Goal: Task Accomplishment & Management: Complete application form

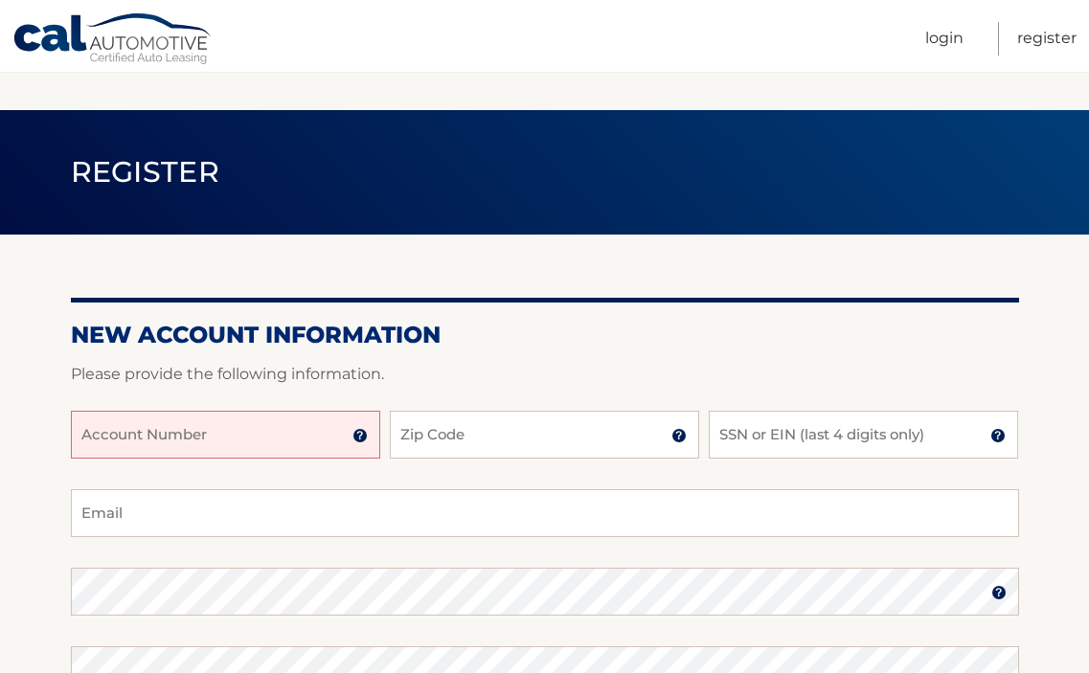
scroll to position [287, 0]
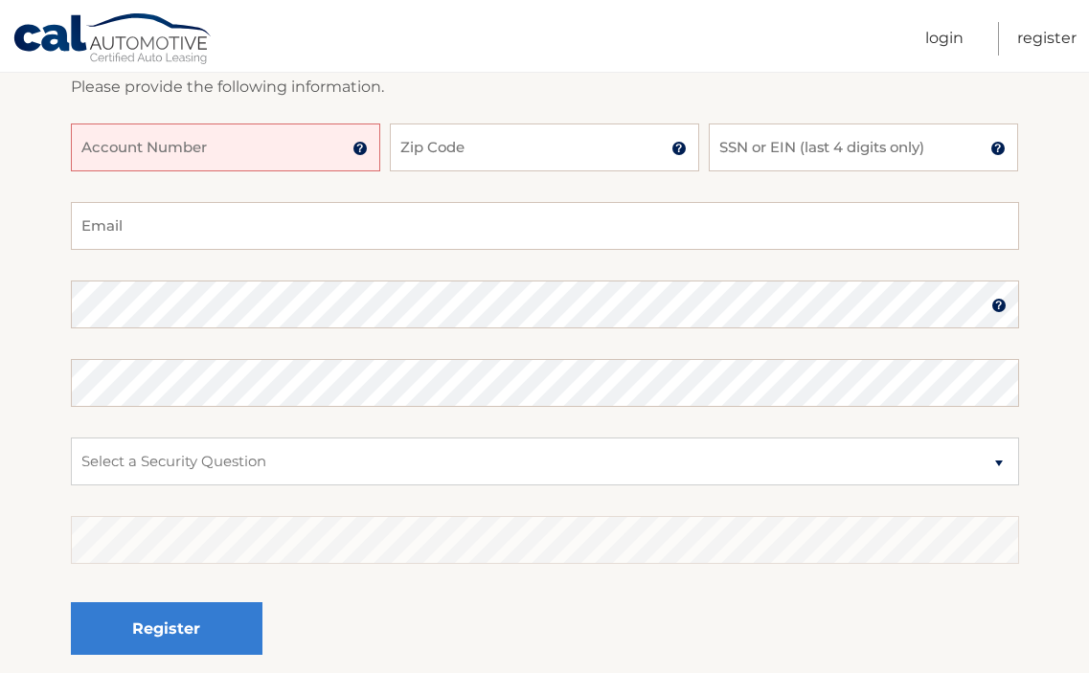
click at [359, 147] on img at bounding box center [359, 148] width 15 height 15
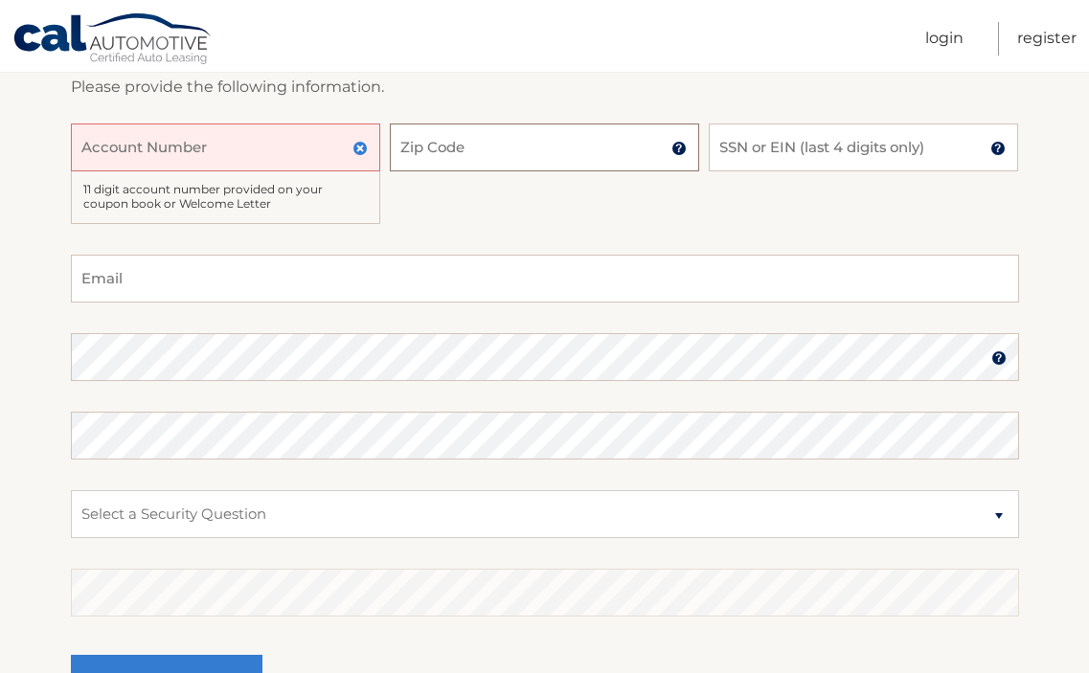
click at [594, 146] on input "Zip Code" at bounding box center [544, 148] width 309 height 48
type input "07424"
type input "[EMAIL_ADDRESS][DOMAIN_NAME]"
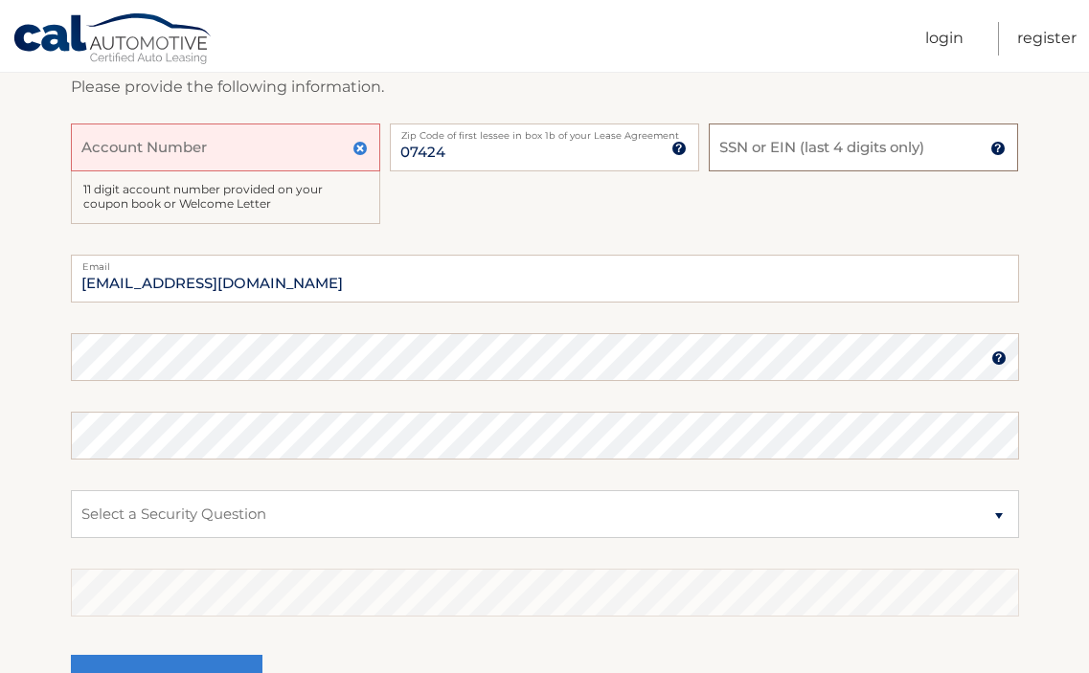
click at [964, 147] on input "SSN or EIN (last 4 digits only)" at bounding box center [863, 148] width 309 height 48
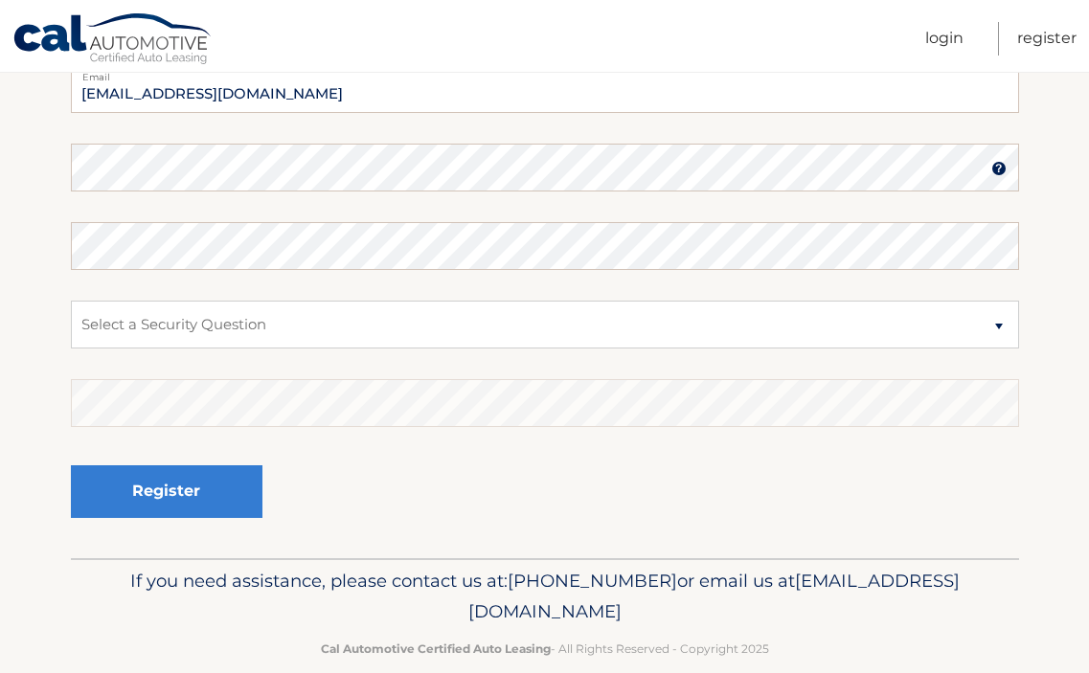
scroll to position [479, 0]
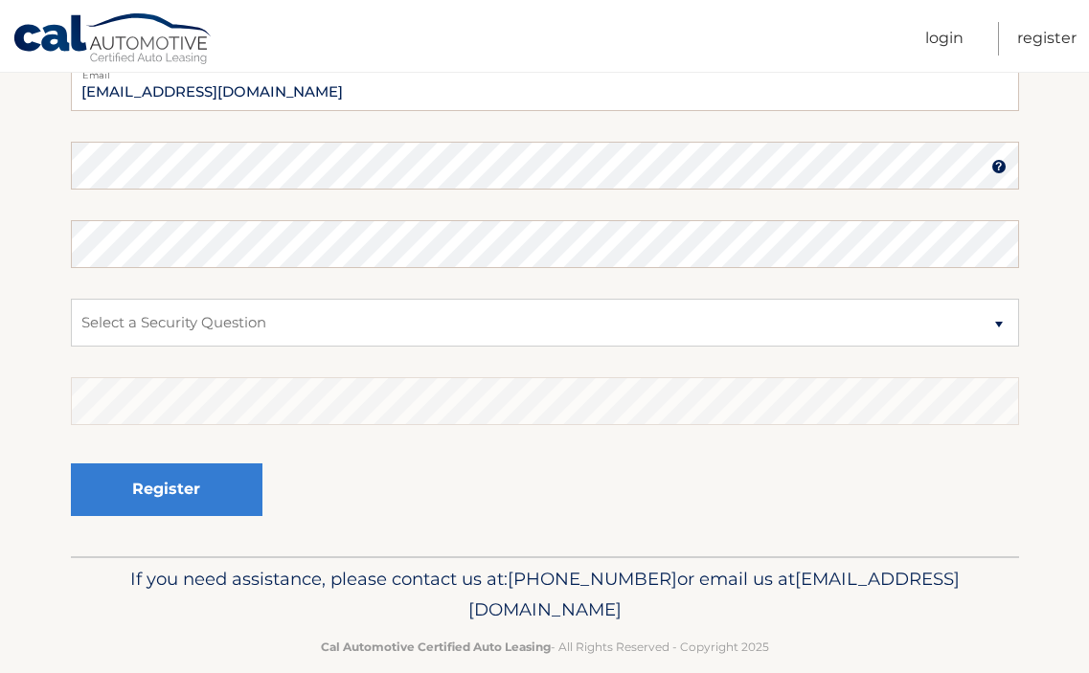
type input "4236"
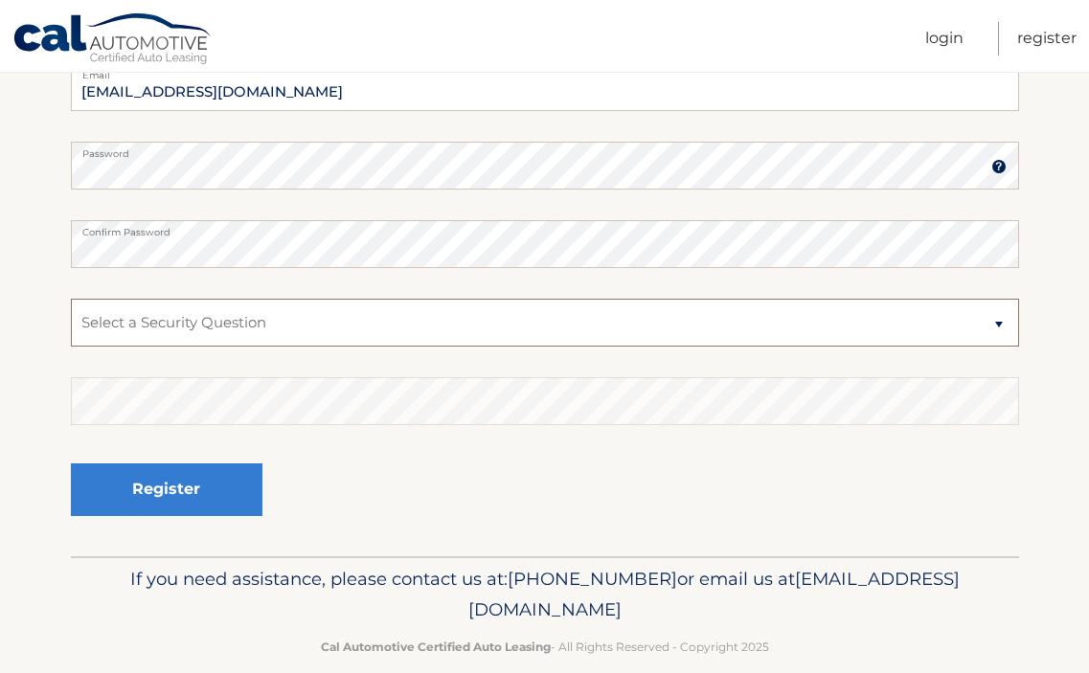
click at [581, 320] on select "Select a Security Question What was the name of your elementary school? What is…" at bounding box center [545, 323] width 948 height 48
select select "2"
click at [71, 299] on select "Select a Security Question What was the name of your elementary school? What is…" at bounding box center [545, 323] width 948 height 48
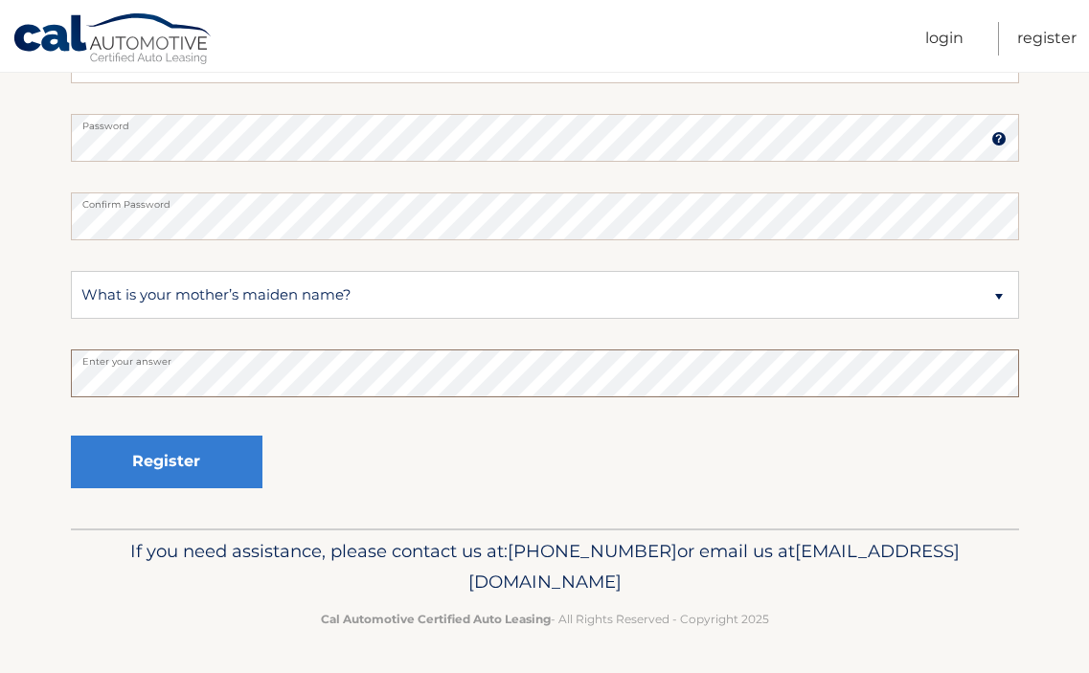
scroll to position [508, 0]
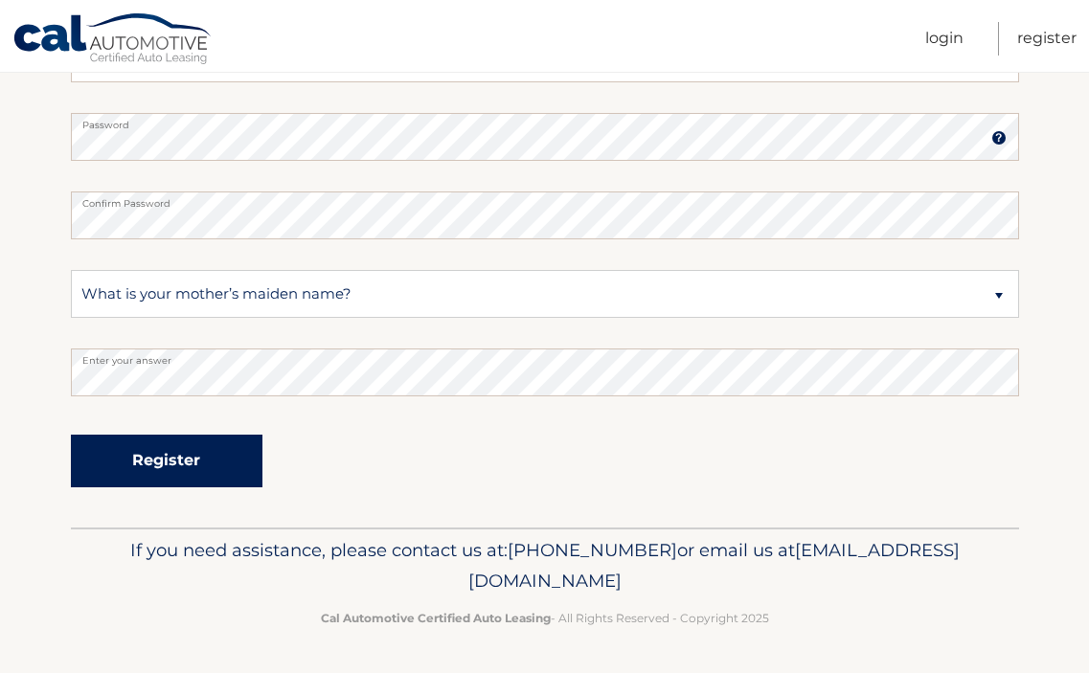
click at [184, 460] on button "Register" at bounding box center [167, 461] width 192 height 53
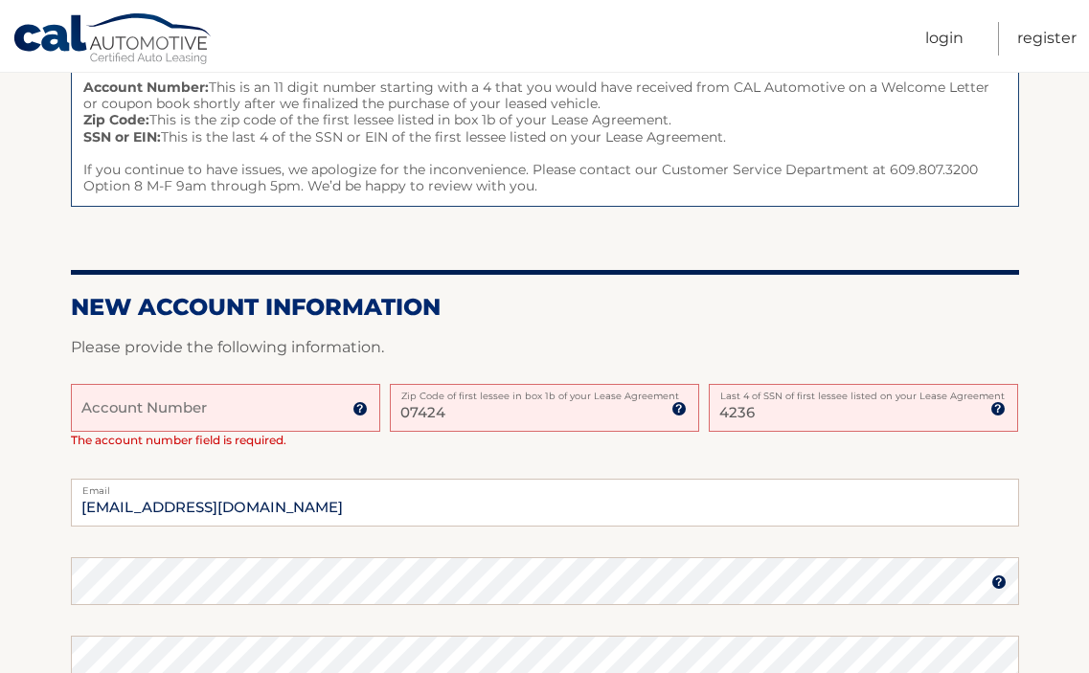
scroll to position [287, 0]
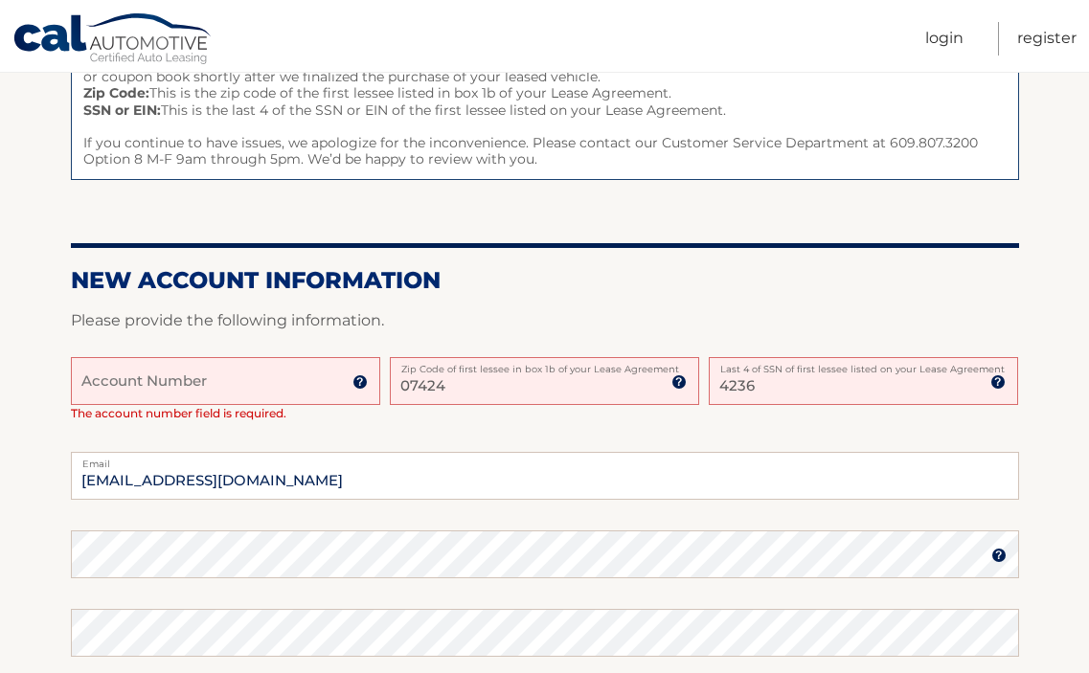
click at [290, 377] on input "Account Number" at bounding box center [225, 381] width 309 height 48
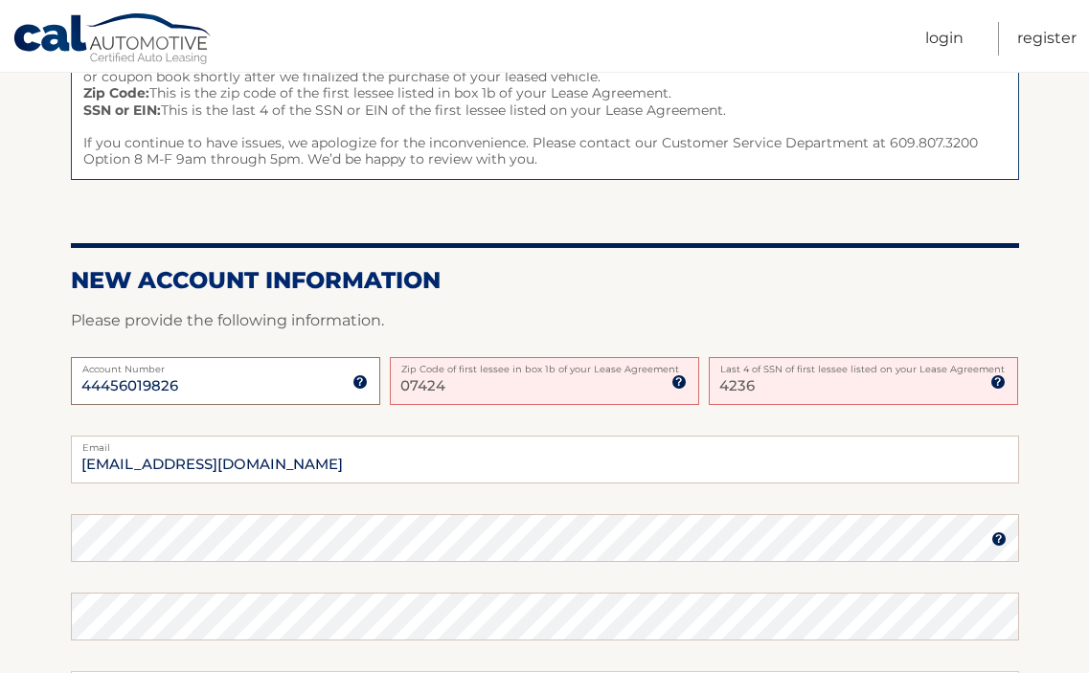
type input "44456019826"
click at [605, 459] on input "[EMAIL_ADDRESS][DOMAIN_NAME]" at bounding box center [545, 460] width 948 height 48
click at [630, 383] on input "07424" at bounding box center [544, 381] width 309 height 48
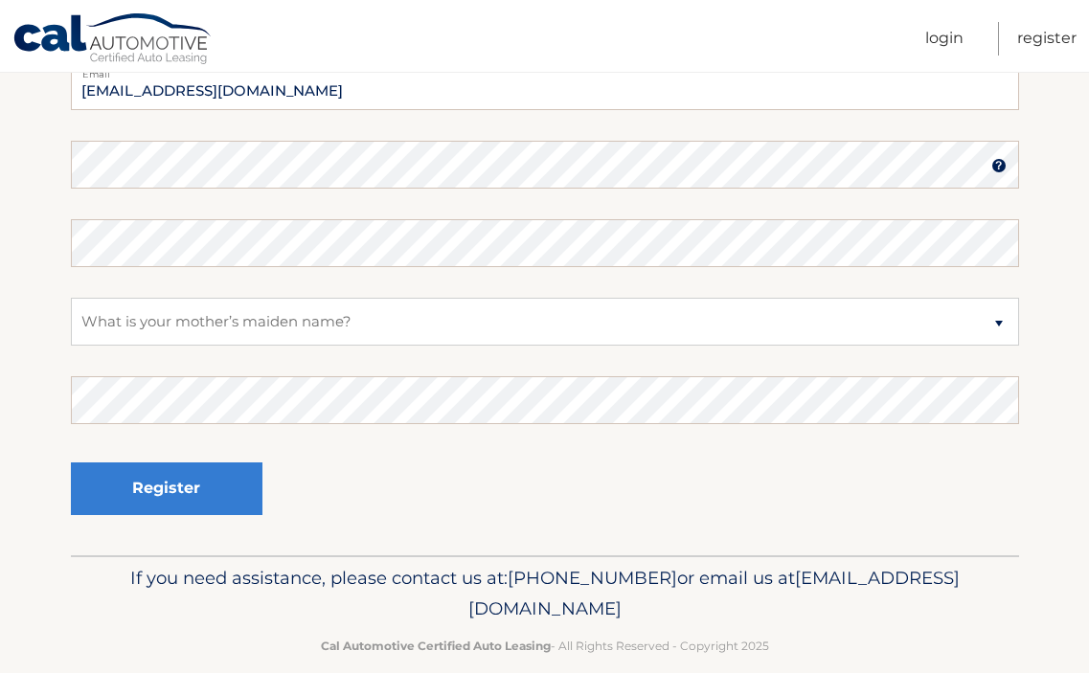
scroll to position [670, 0]
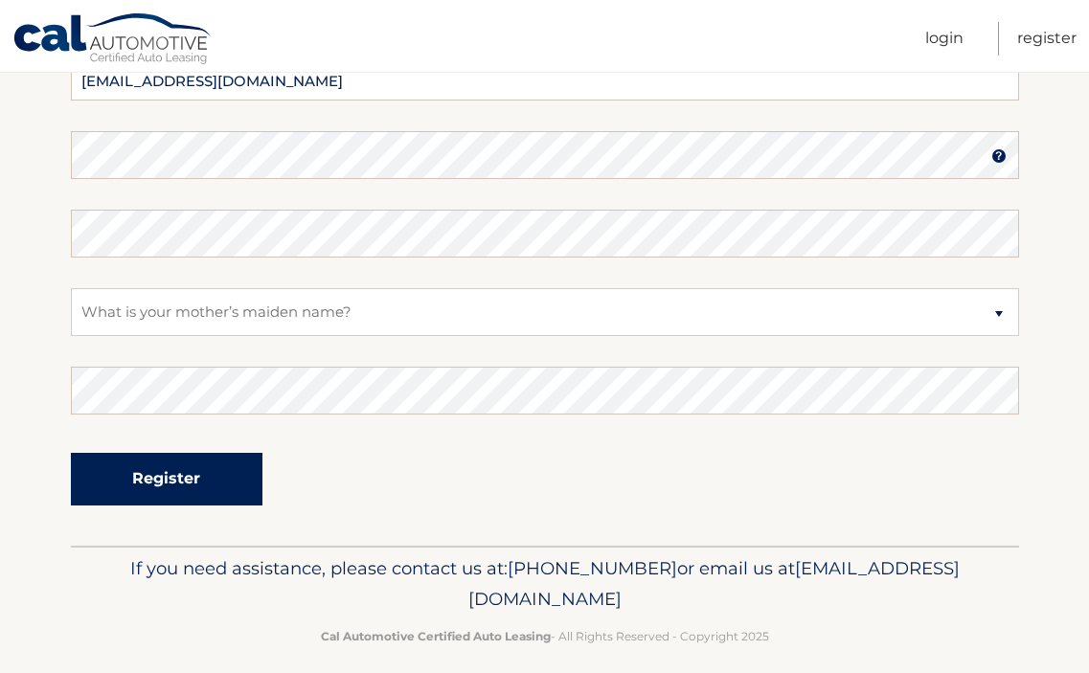
click at [179, 484] on button "Register" at bounding box center [167, 479] width 192 height 53
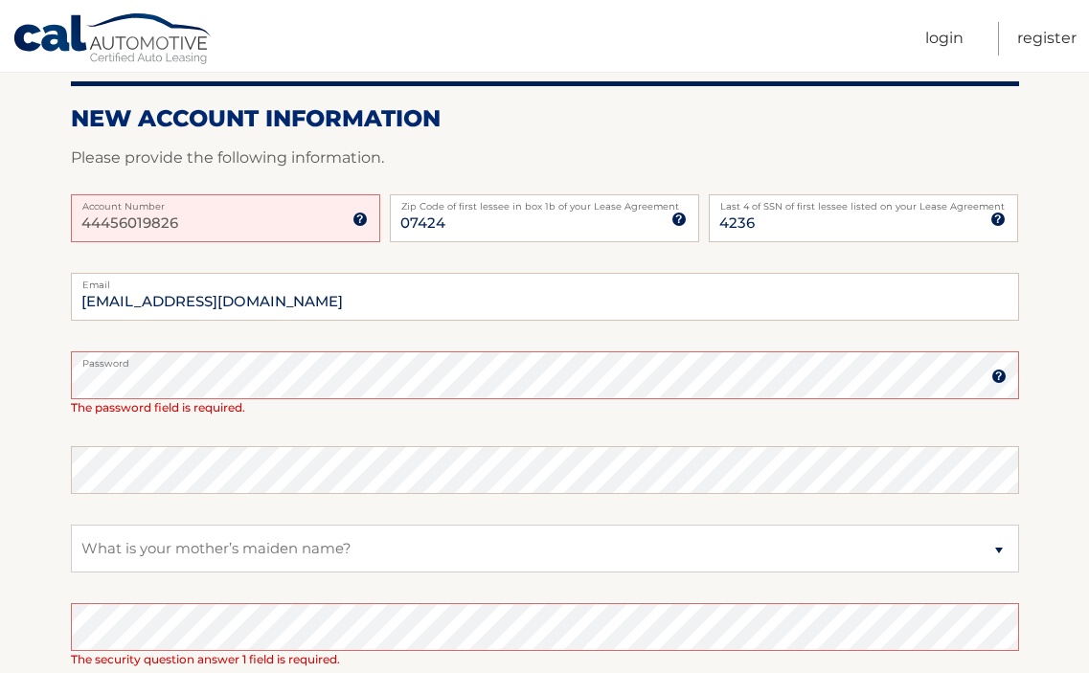
scroll to position [287, 0]
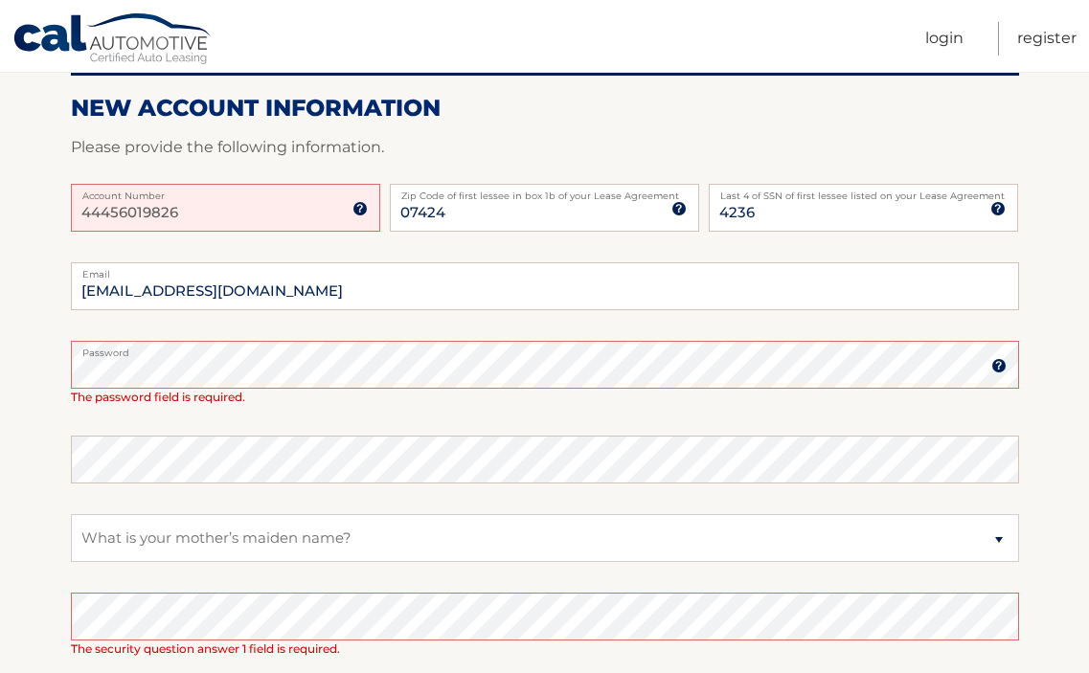
click at [366, 487] on fieldset "fllacuna@yahoo.com Email Password Password should be a minimum of 6 characters …" at bounding box center [545, 525] width 948 height 526
click at [360, 501] on fieldset "fllacuna@yahoo.com Email Password Password should be a minimum of 6 characters …" at bounding box center [545, 525] width 948 height 526
click at [274, 500] on fieldset "fllacuna@yahoo.com Email Password Password should be a minimum of 6 characters …" at bounding box center [545, 525] width 948 height 526
click at [998, 364] on img at bounding box center [998, 365] width 15 height 15
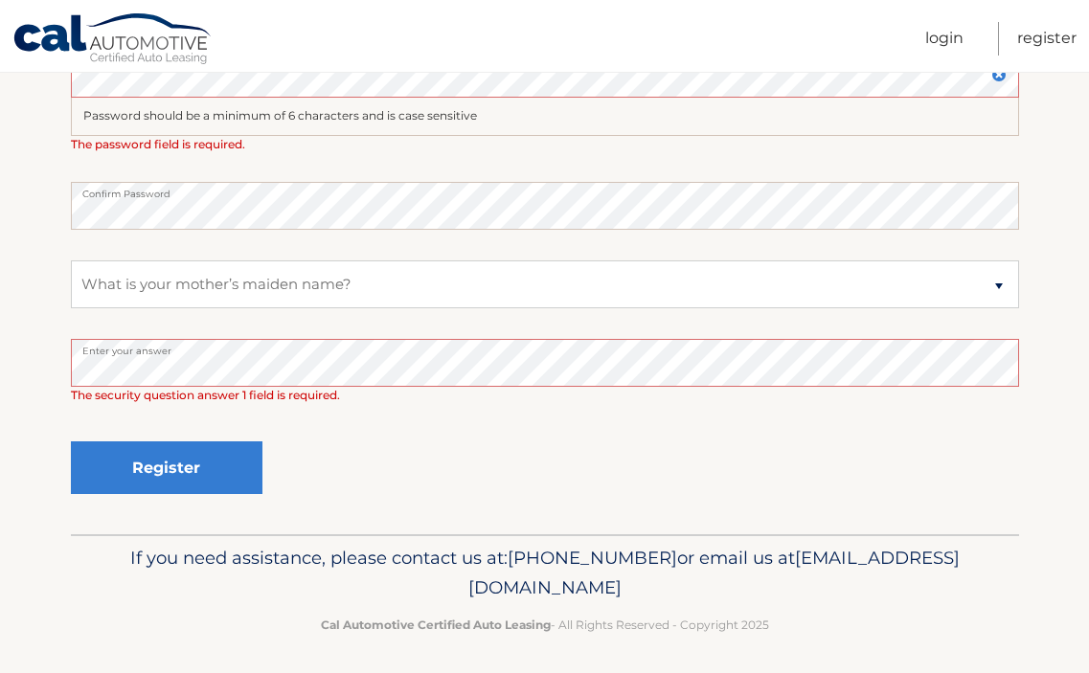
scroll to position [585, 0]
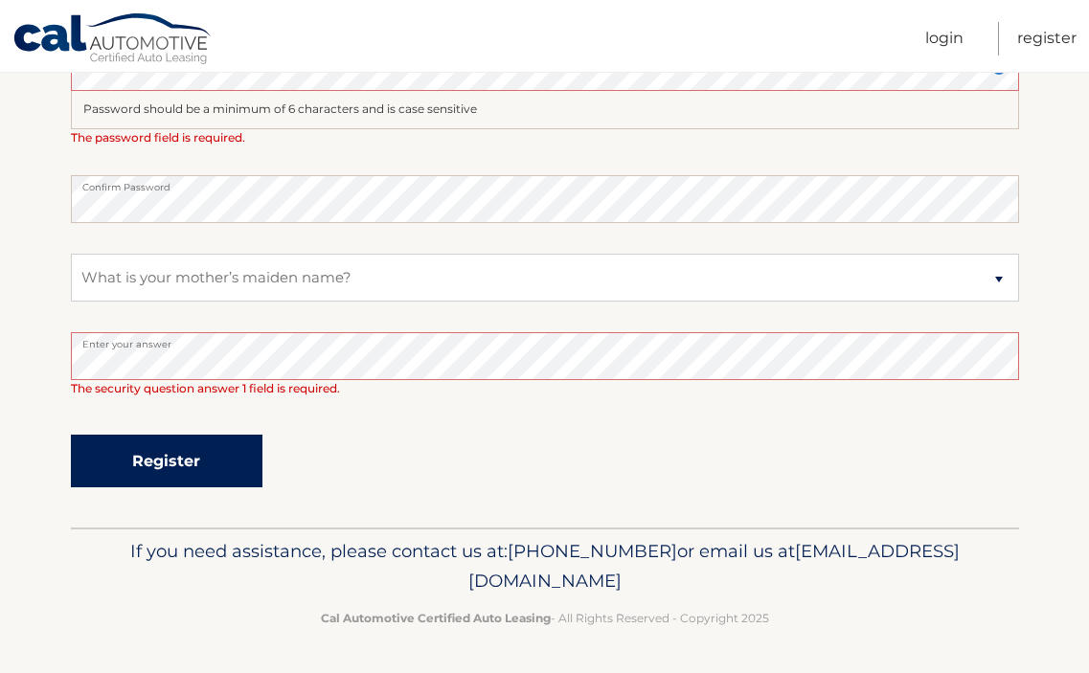
click at [191, 460] on button "Register" at bounding box center [167, 461] width 192 height 53
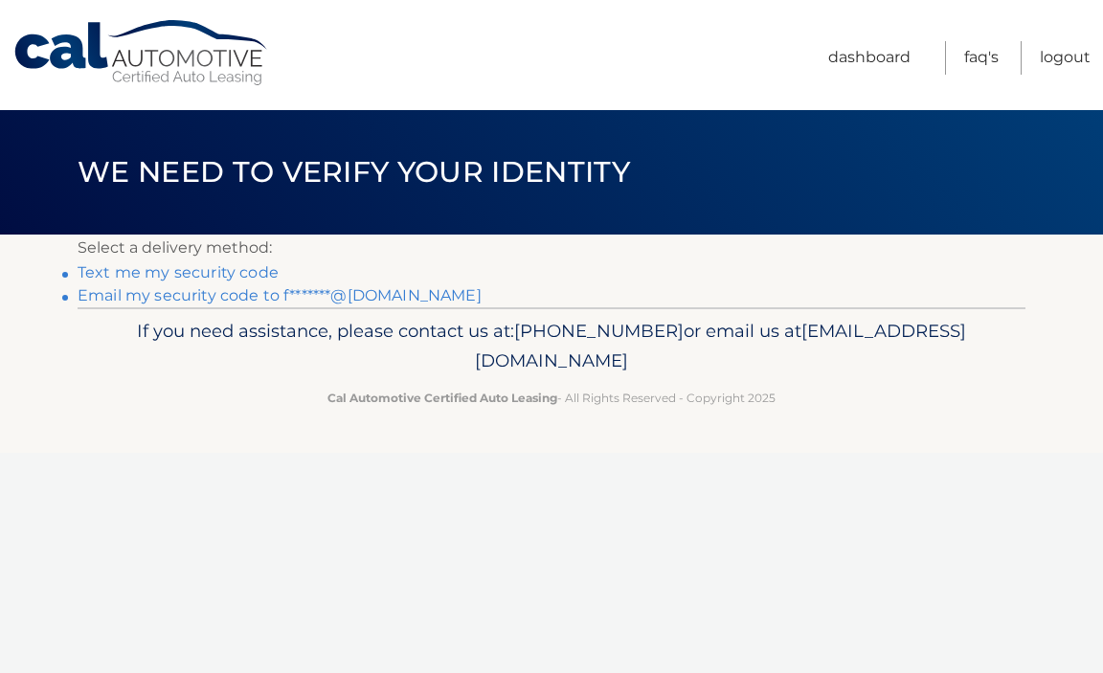
click at [204, 272] on link "Text me my security code" at bounding box center [178, 272] width 201 height 18
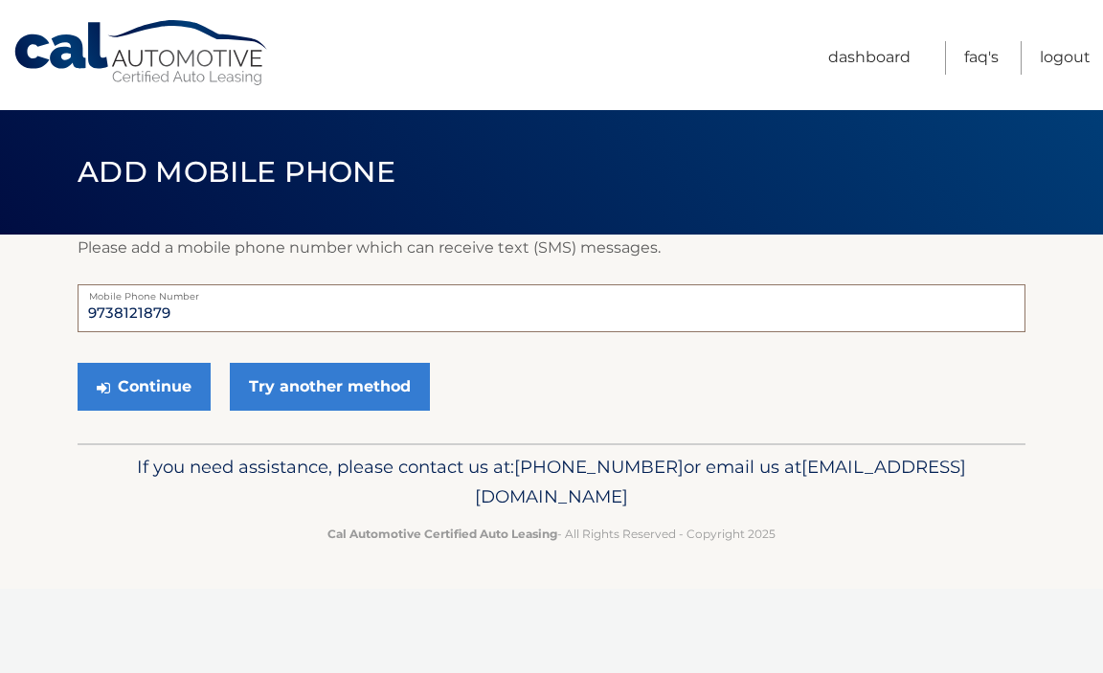
click at [282, 321] on input "9738121879" at bounding box center [552, 308] width 948 height 48
type input "9736327392"
click at [155, 385] on button "Continue" at bounding box center [144, 387] width 133 height 48
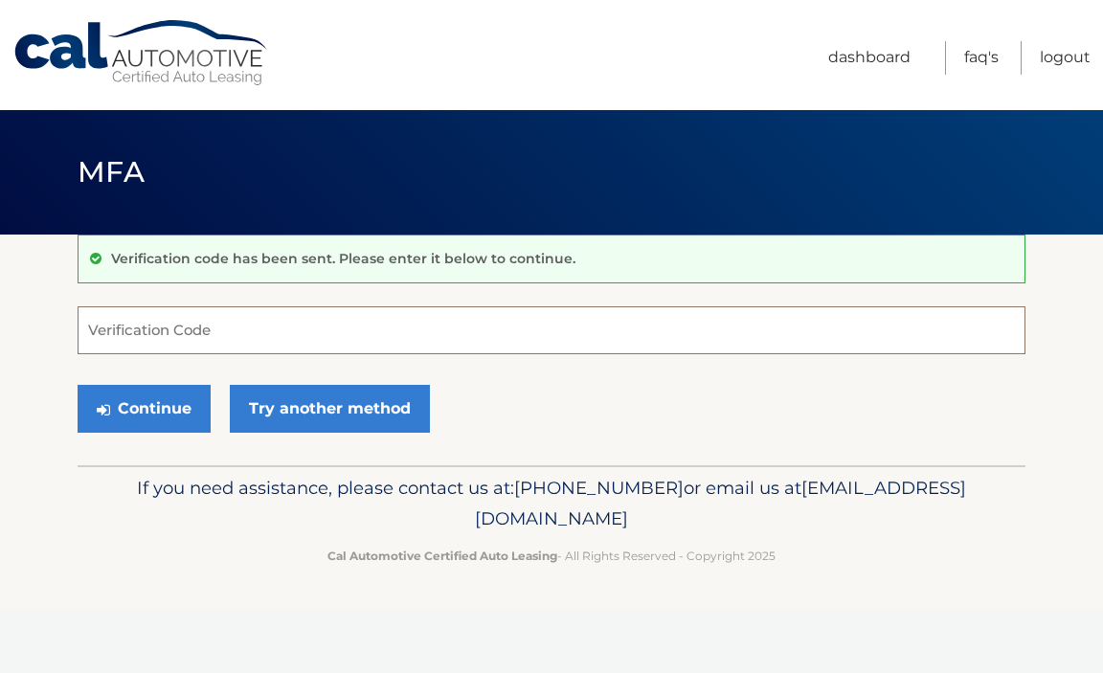
click at [267, 333] on input "Verification Code" at bounding box center [552, 330] width 948 height 48
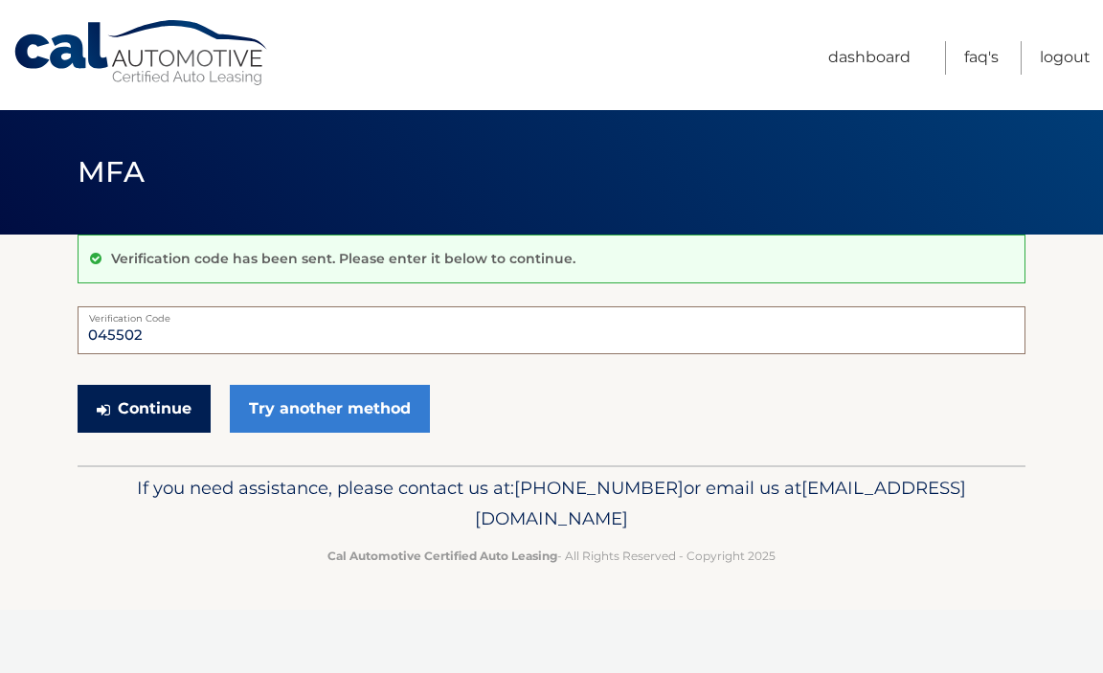
type input "045502"
click at [152, 415] on button "Continue" at bounding box center [144, 409] width 133 height 48
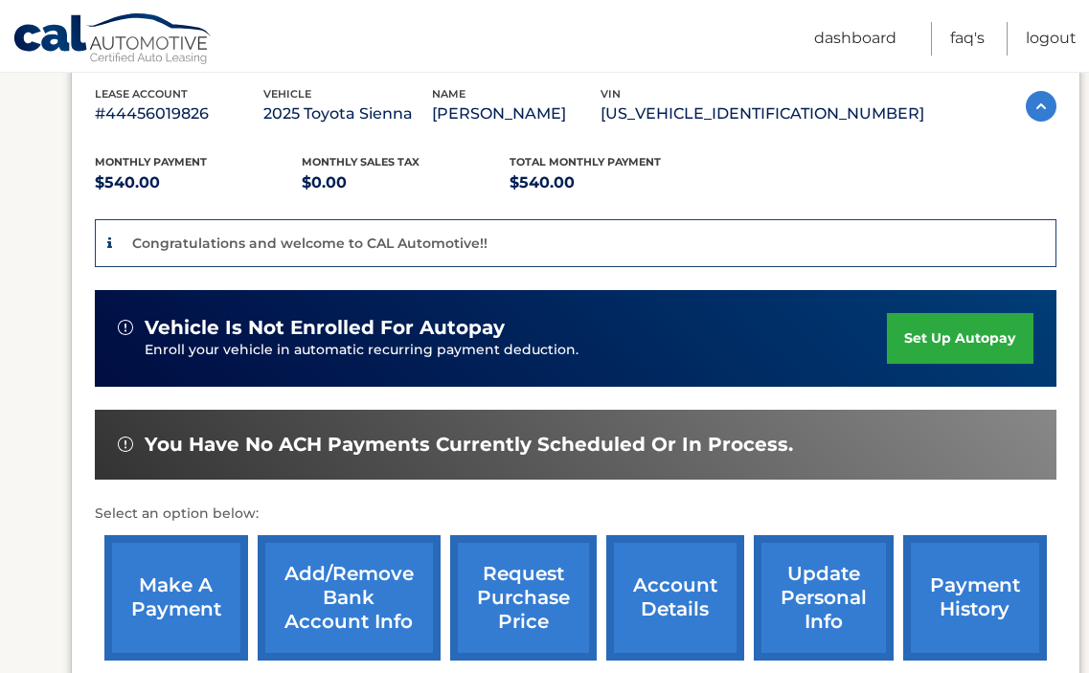
scroll to position [287, 0]
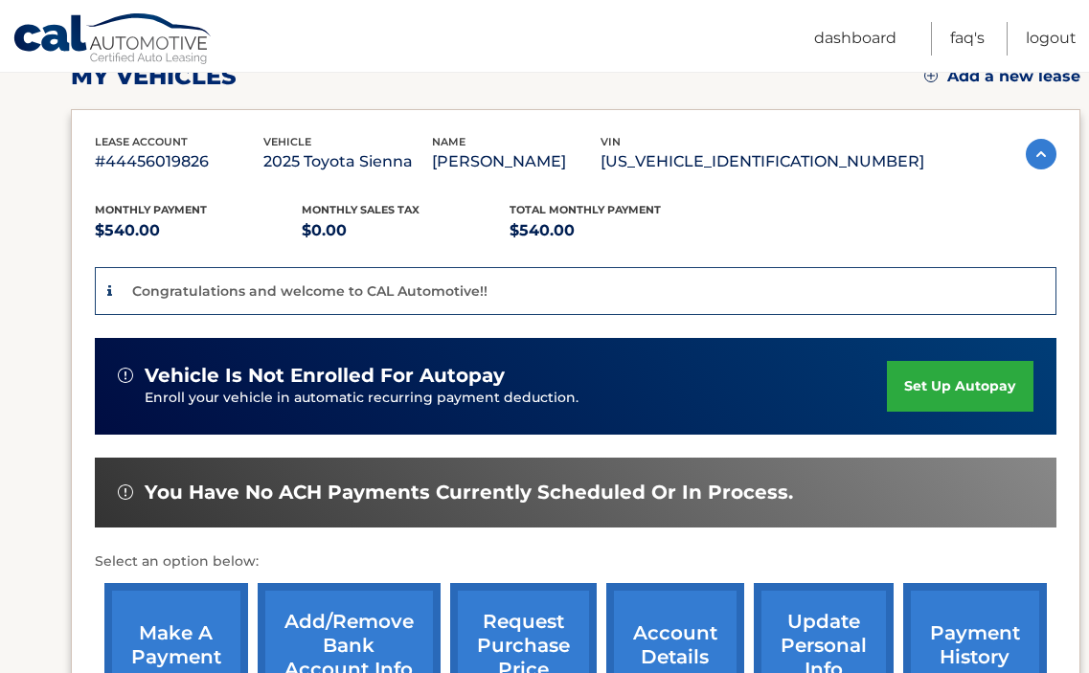
click at [935, 387] on link "set up autopay" at bounding box center [960, 386] width 146 height 51
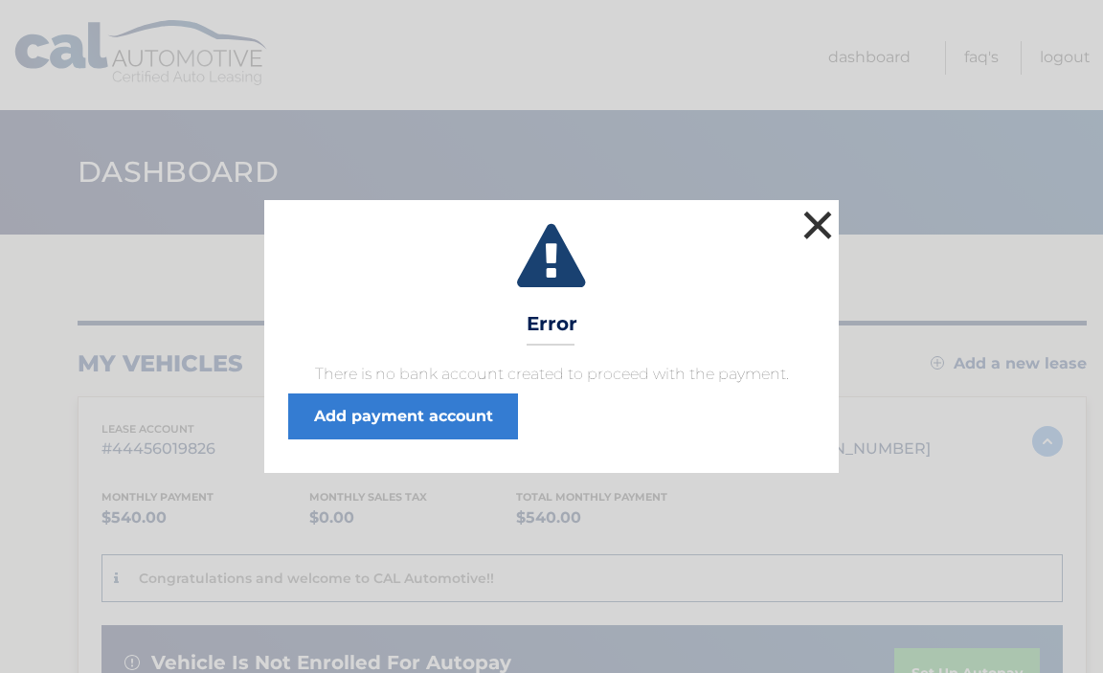
click at [814, 224] on button "×" at bounding box center [818, 225] width 38 height 38
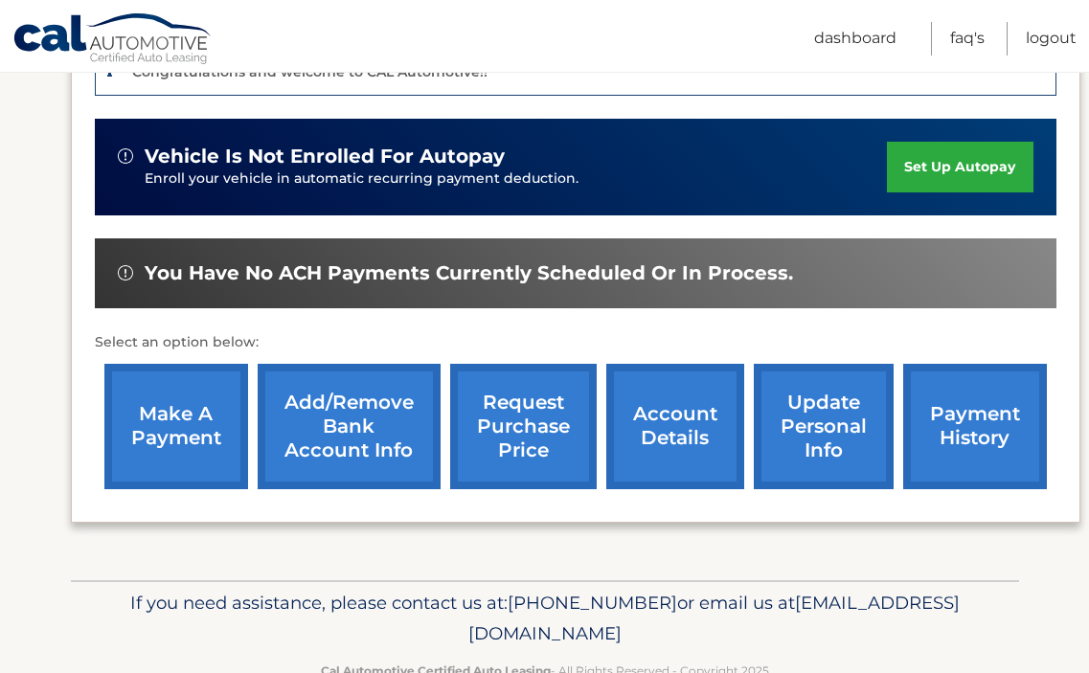
scroll to position [463, 0]
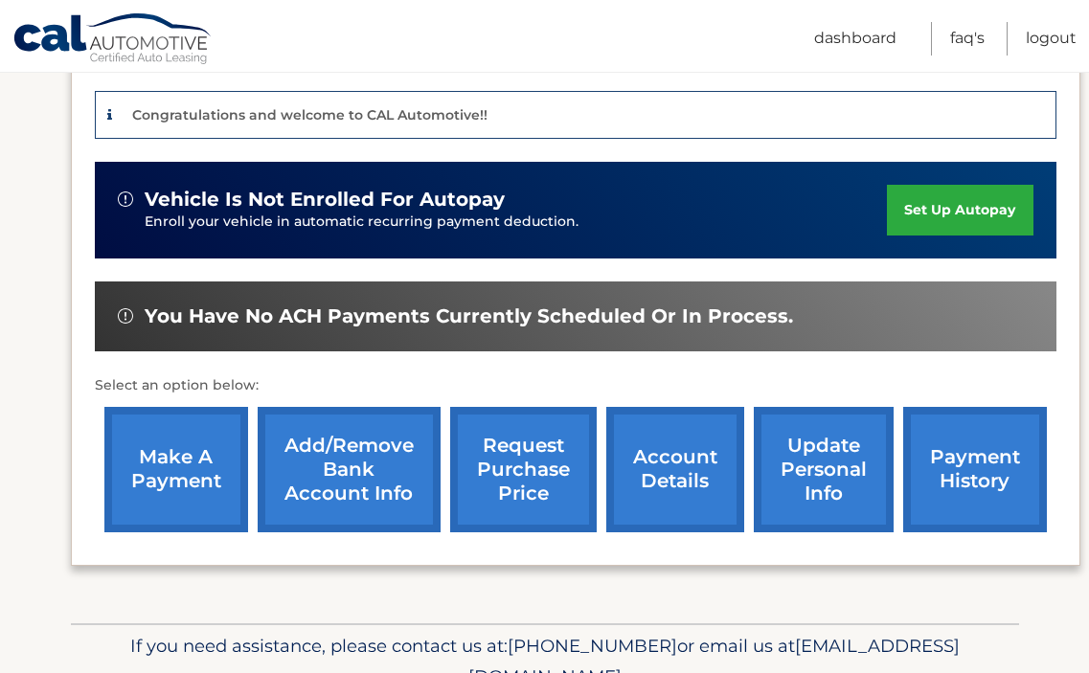
click at [964, 211] on link "set up autopay" at bounding box center [960, 210] width 146 height 51
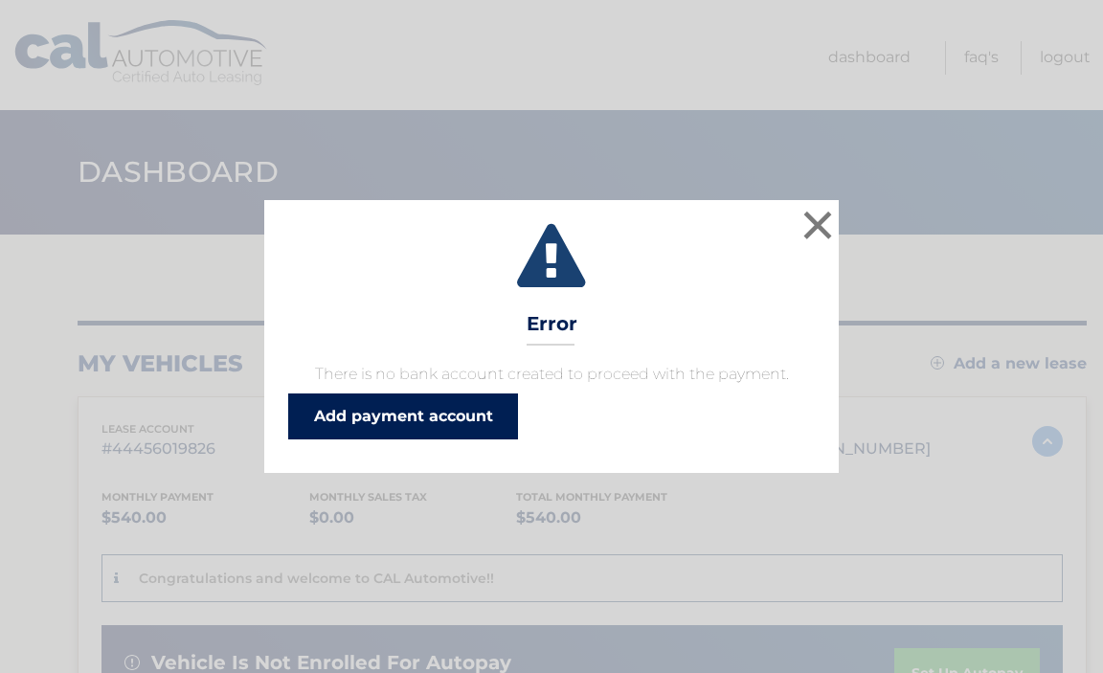
click at [364, 420] on link "Add payment account" at bounding box center [403, 417] width 230 height 46
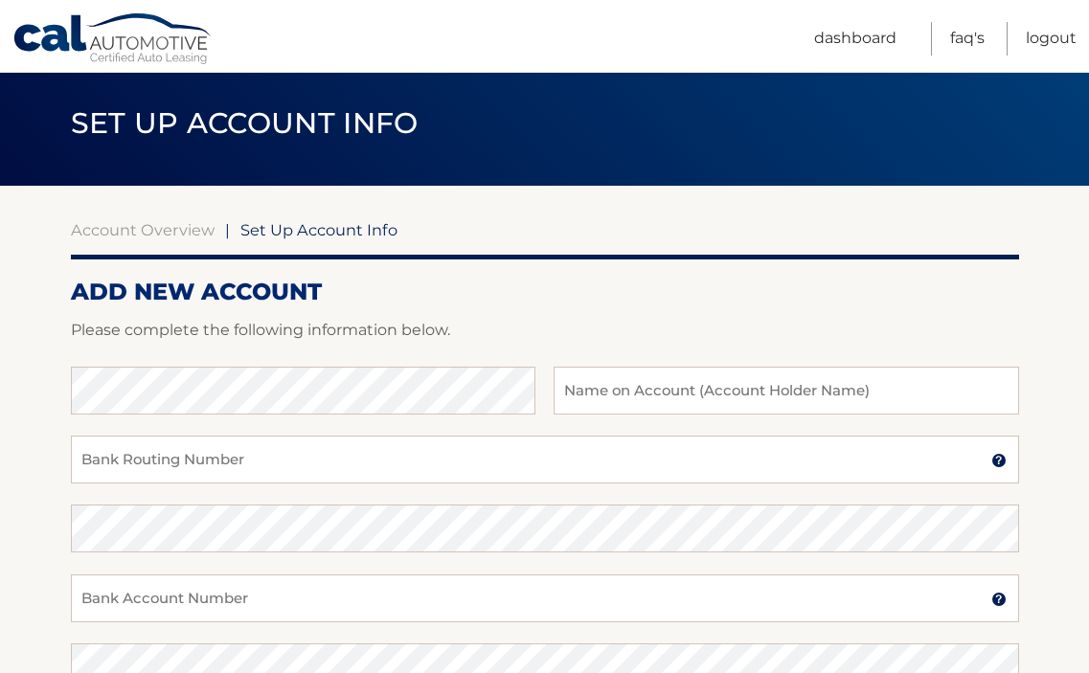
scroll to position [96, 0]
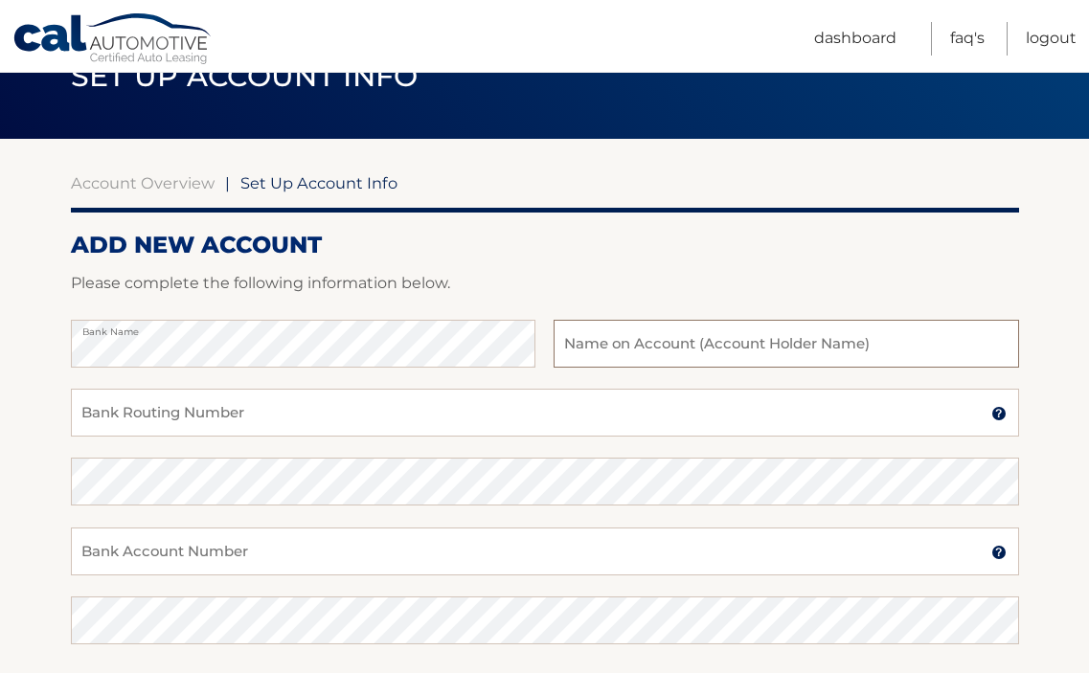
click at [947, 350] on input "text" at bounding box center [785, 344] width 464 height 48
click at [669, 350] on input "FLORENCIO V. LLACUNA" at bounding box center [785, 344] width 464 height 48
click at [774, 343] on input "FLORENCIO V LLACUNA" at bounding box center [785, 344] width 464 height 48
type input "FLORENCIO V LLACUNA, JR"
click at [375, 424] on input "Bank Routing Number" at bounding box center [545, 413] width 948 height 48
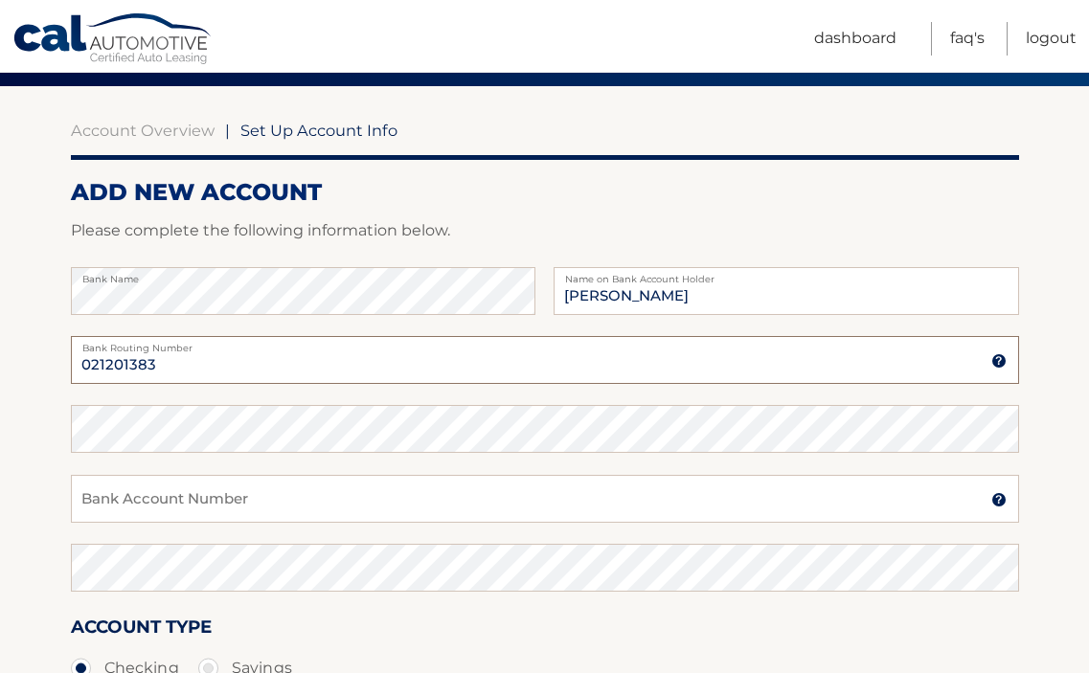
scroll to position [192, 0]
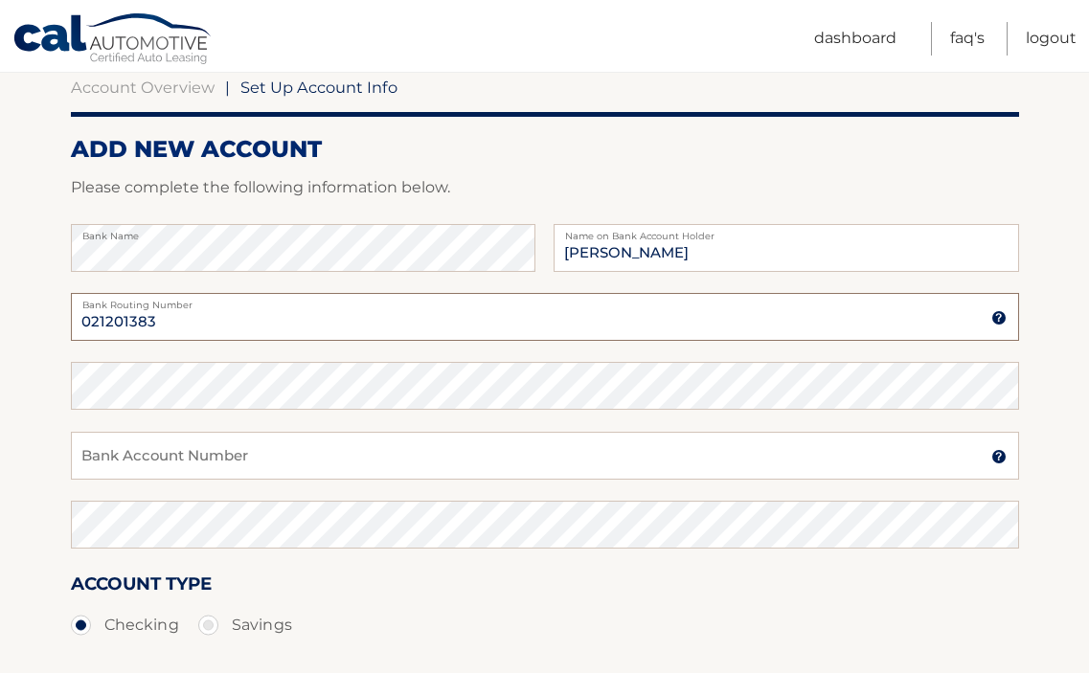
type input "021201383"
click at [386, 451] on input "Bank Account Number" at bounding box center [545, 456] width 948 height 48
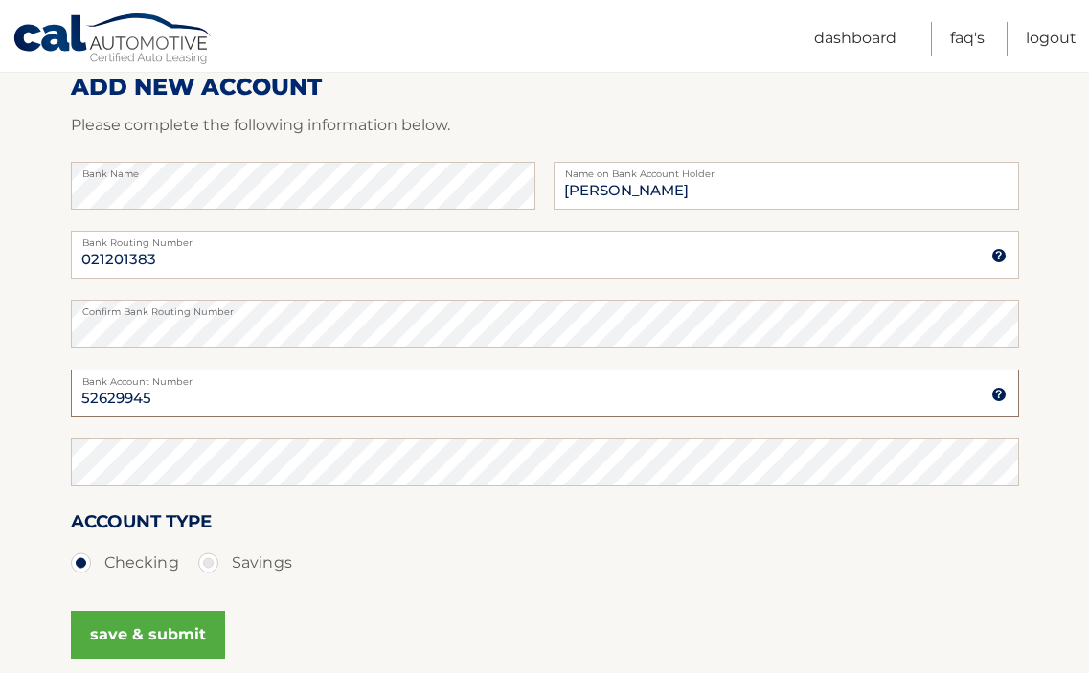
scroll to position [287, 0]
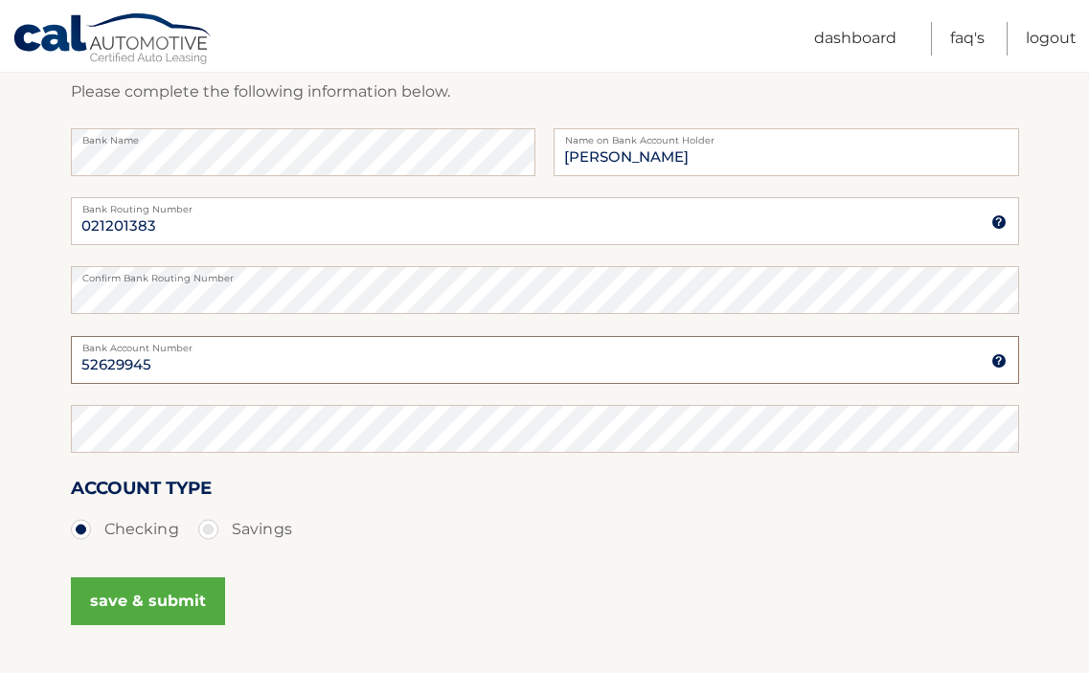
type input "52629945"
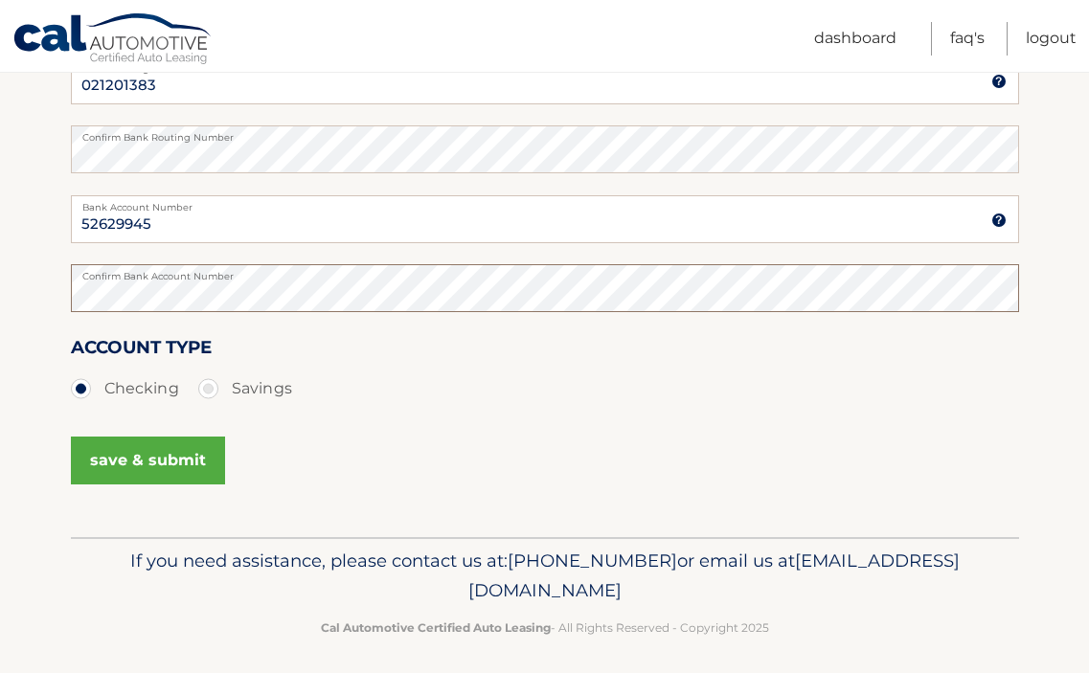
scroll to position [438, 0]
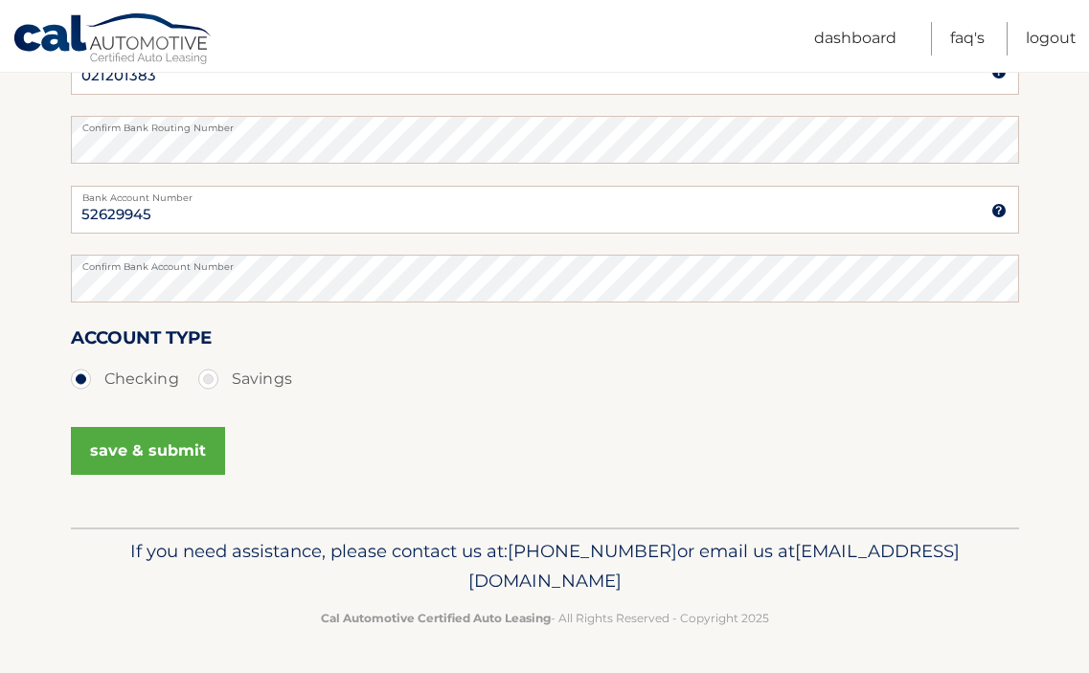
click at [164, 452] on button "save & submit" at bounding box center [148, 451] width 154 height 48
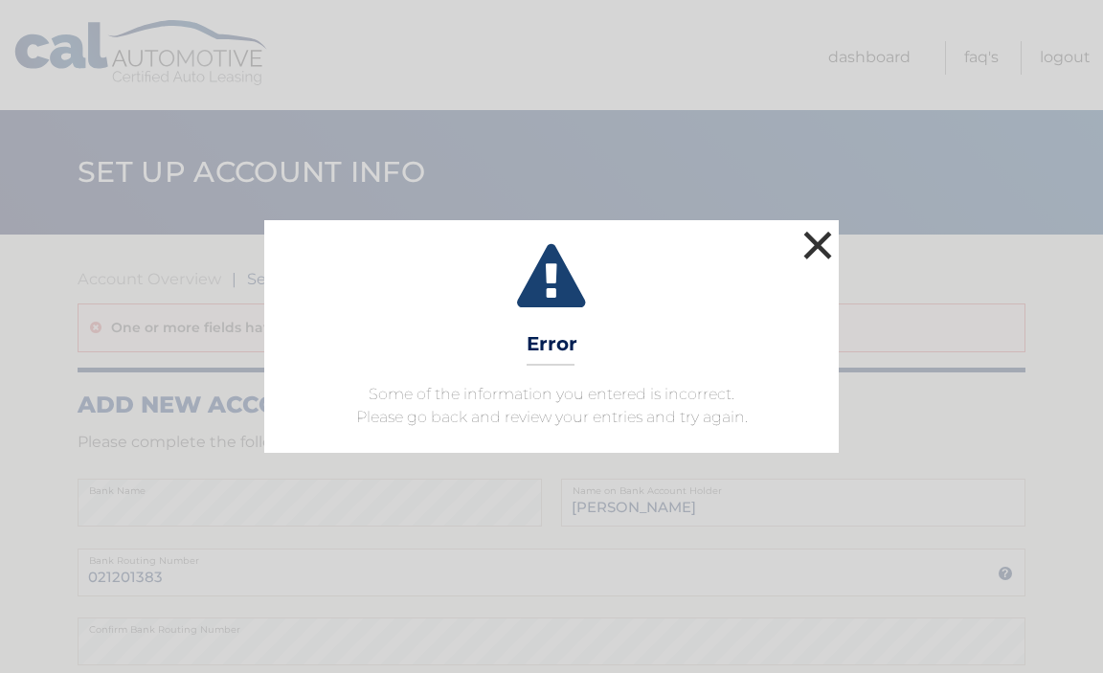
click at [818, 235] on button "×" at bounding box center [818, 245] width 38 height 38
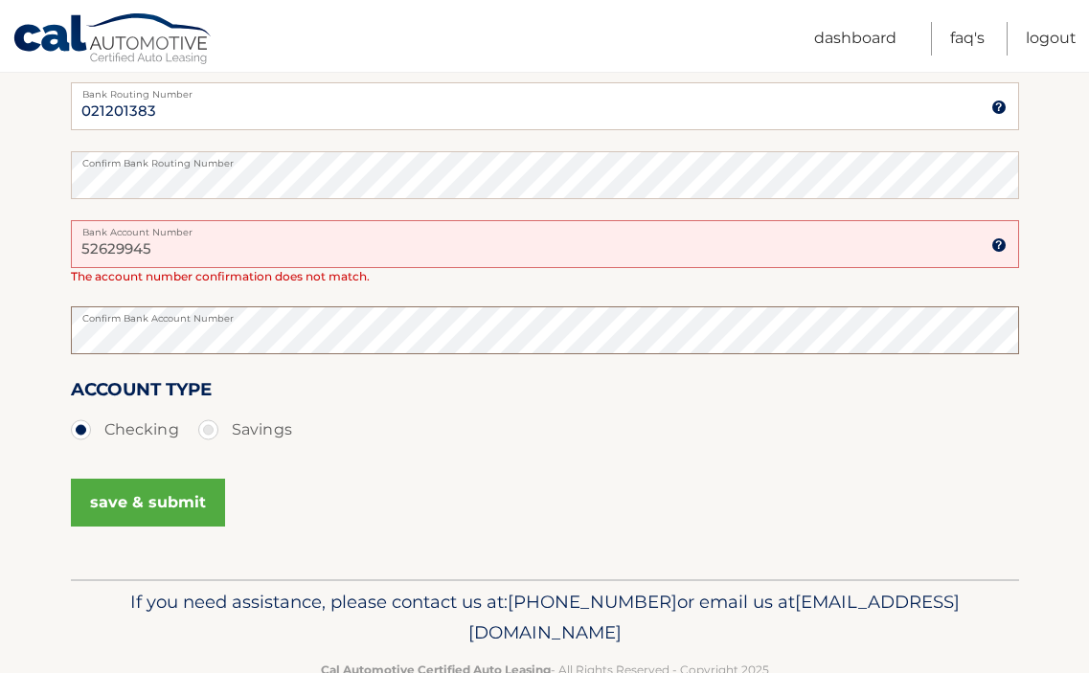
scroll to position [479, 0]
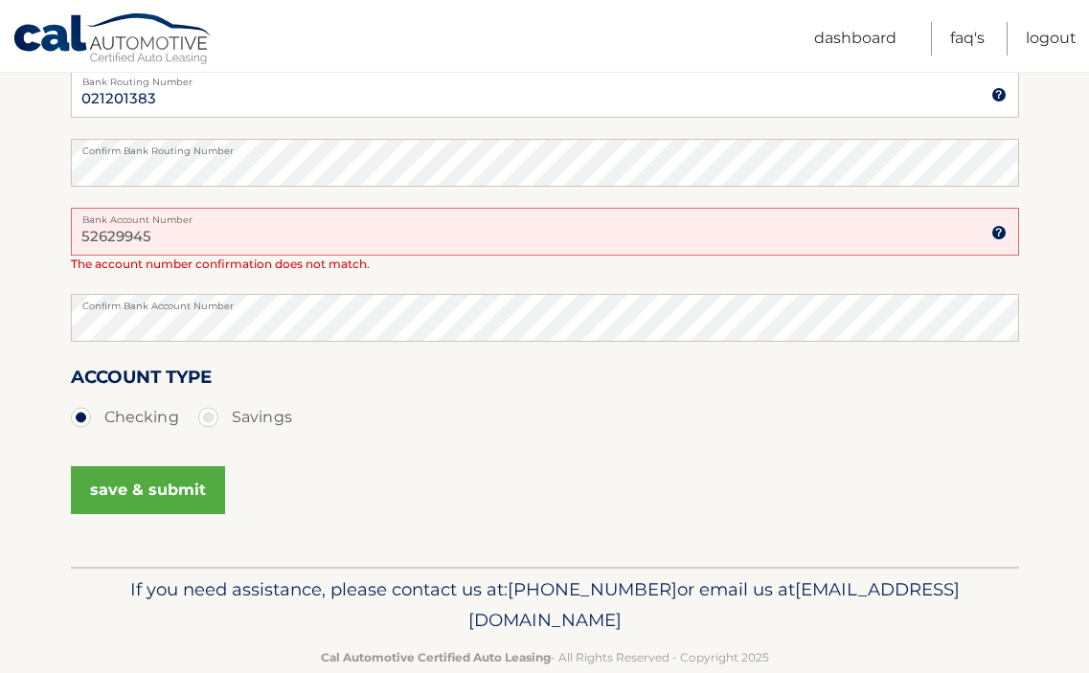
click at [160, 487] on button "save & submit" at bounding box center [148, 490] width 154 height 48
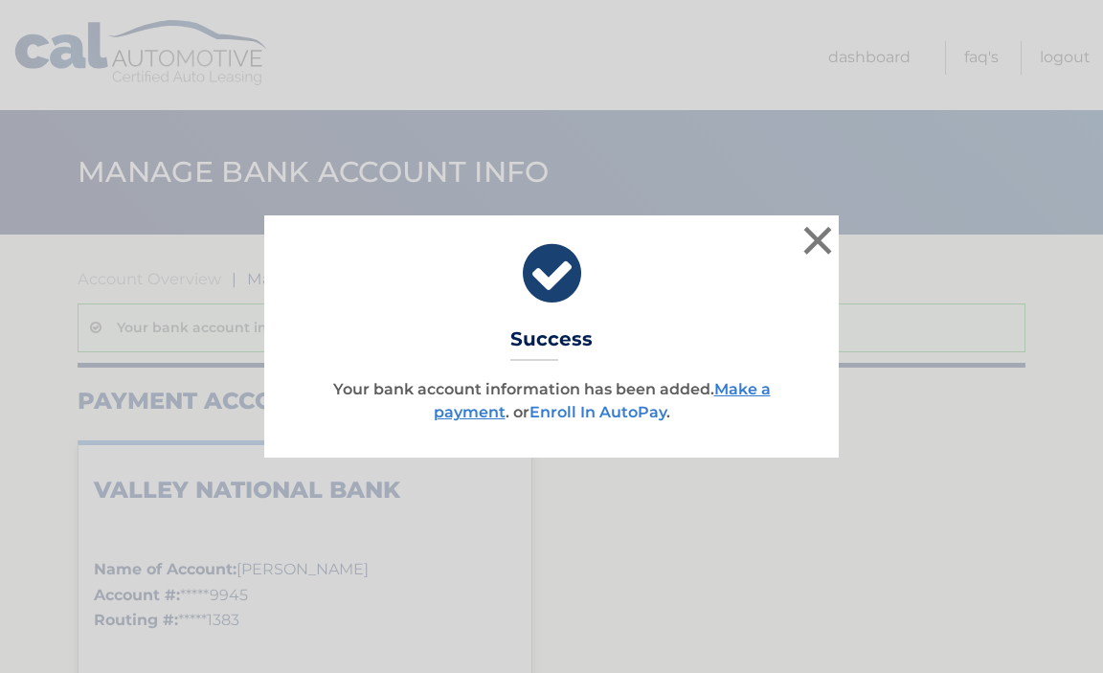
click at [616, 412] on link "Enroll In AutoPay" at bounding box center [598, 412] width 137 height 18
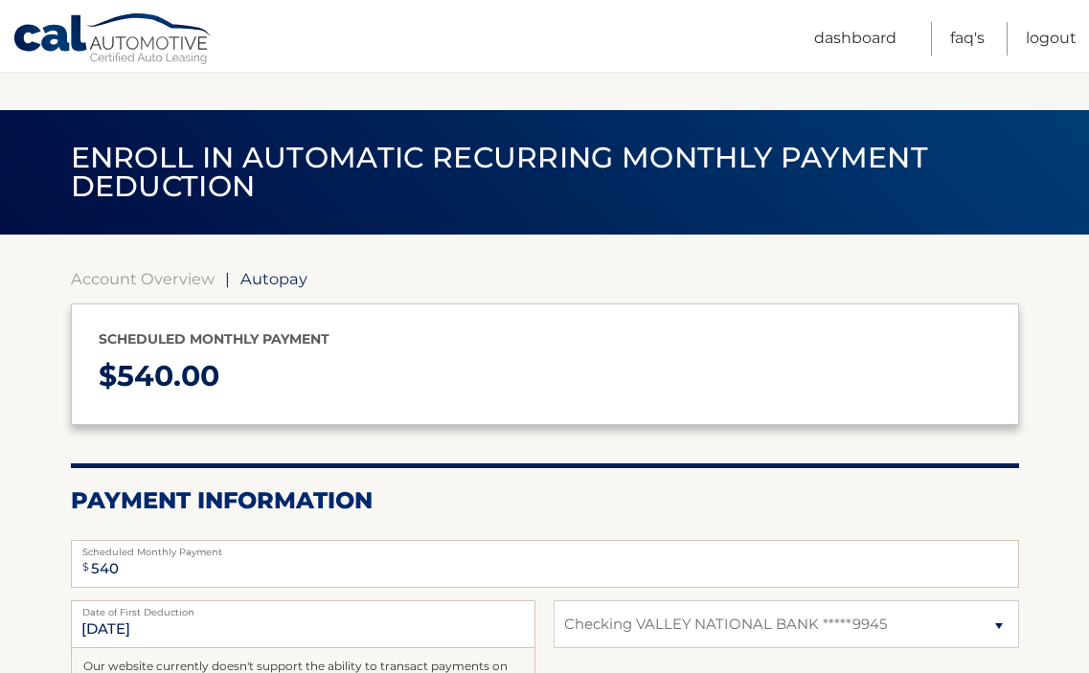
select select "NTE1N2ZkYWEtY2I3Ny00NGM1LTk0OTktZTk2NWJiOGNmZTFl"
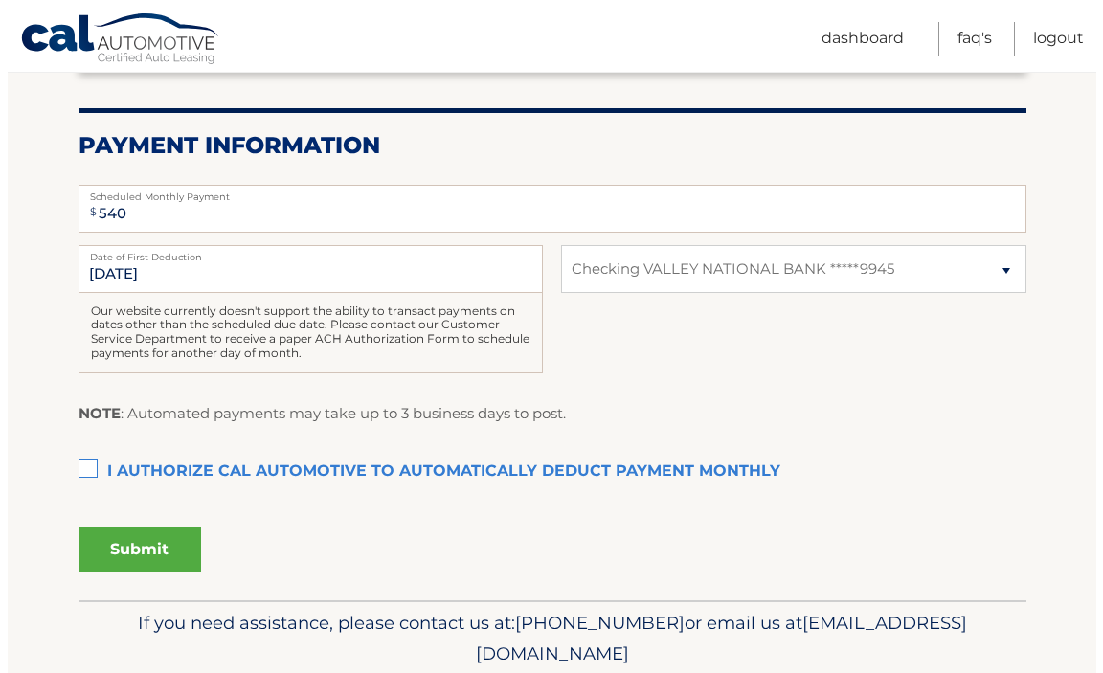
scroll to position [383, 0]
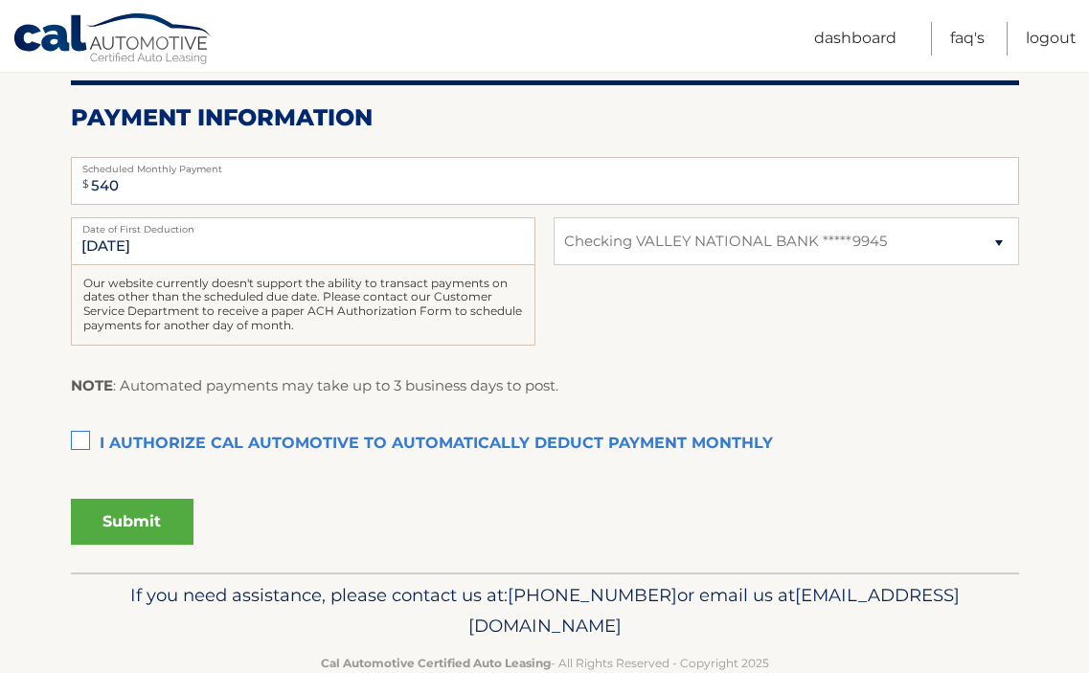
click at [80, 439] on label "I authorize cal automotive to automatically deduct payment monthly This checkbo…" at bounding box center [545, 444] width 948 height 38
click at [0, 0] on input "I authorize cal automotive to automatically deduct payment monthly This checkbo…" at bounding box center [0, 0] width 0 height 0
click at [139, 524] on button "Submit" at bounding box center [132, 522] width 123 height 46
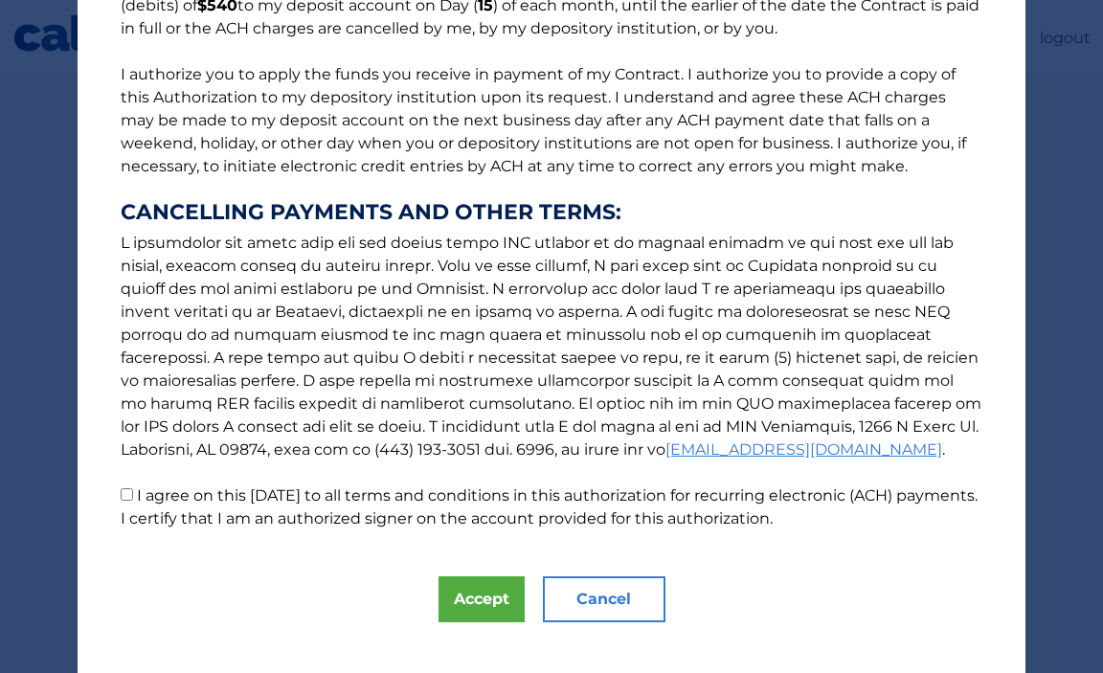
scroll to position [232, 0]
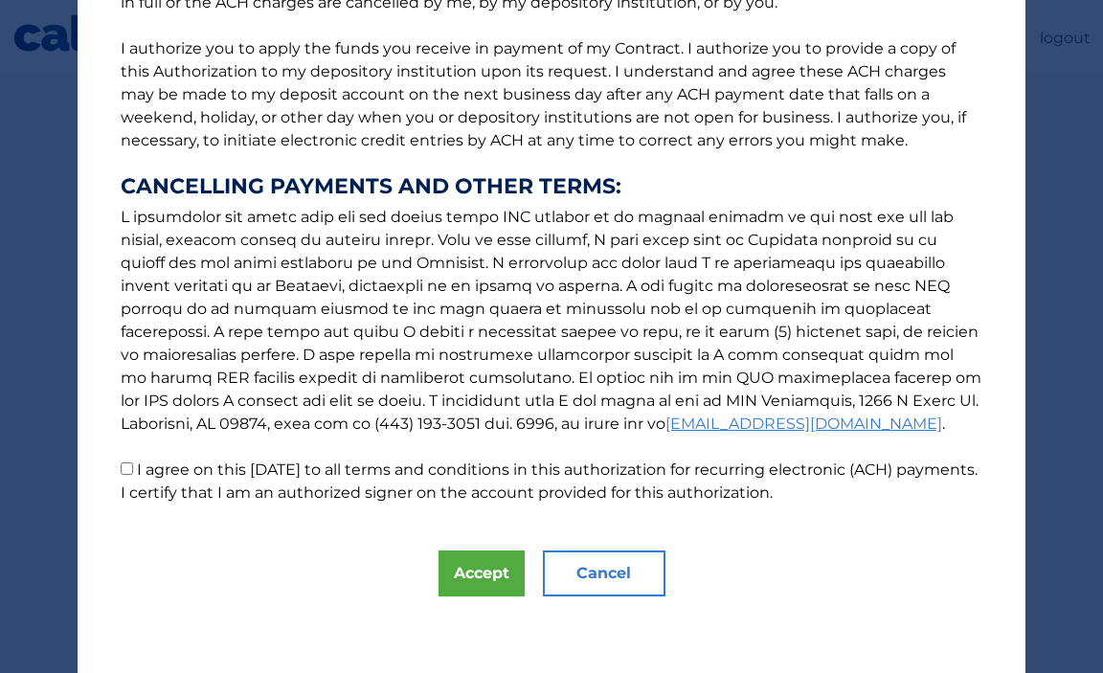
click at [121, 470] on input "I agree on this 10/07/2025 to all terms and conditions in this authorization fo…" at bounding box center [127, 469] width 12 height 12
checkbox input "true"
drag, startPoint x: 478, startPoint y: 576, endPoint x: 481, endPoint y: 565, distance: 11.8
click at [479, 576] on button "Accept" at bounding box center [482, 574] width 86 height 46
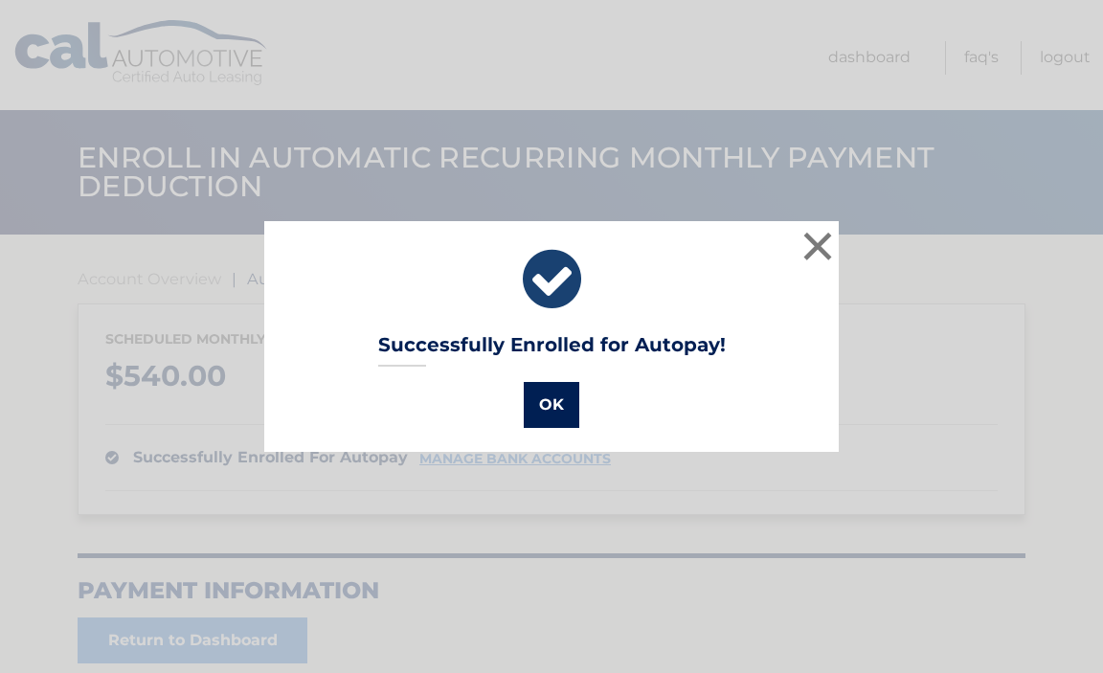
click at [541, 411] on button "OK" at bounding box center [552, 405] width 56 height 46
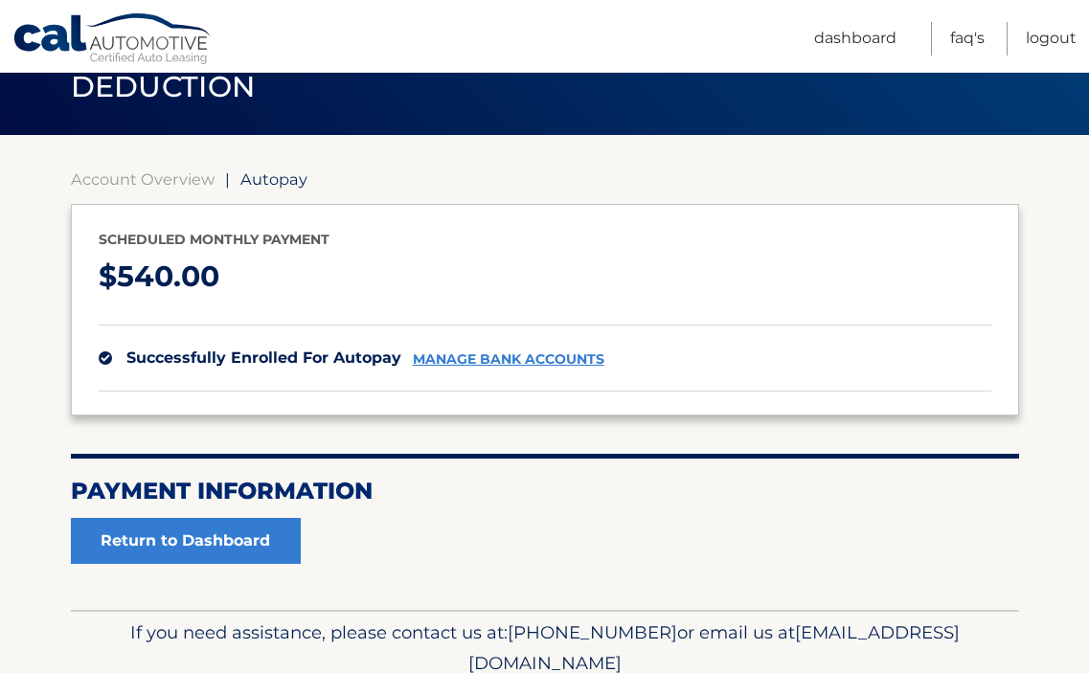
scroll to position [181, 0]
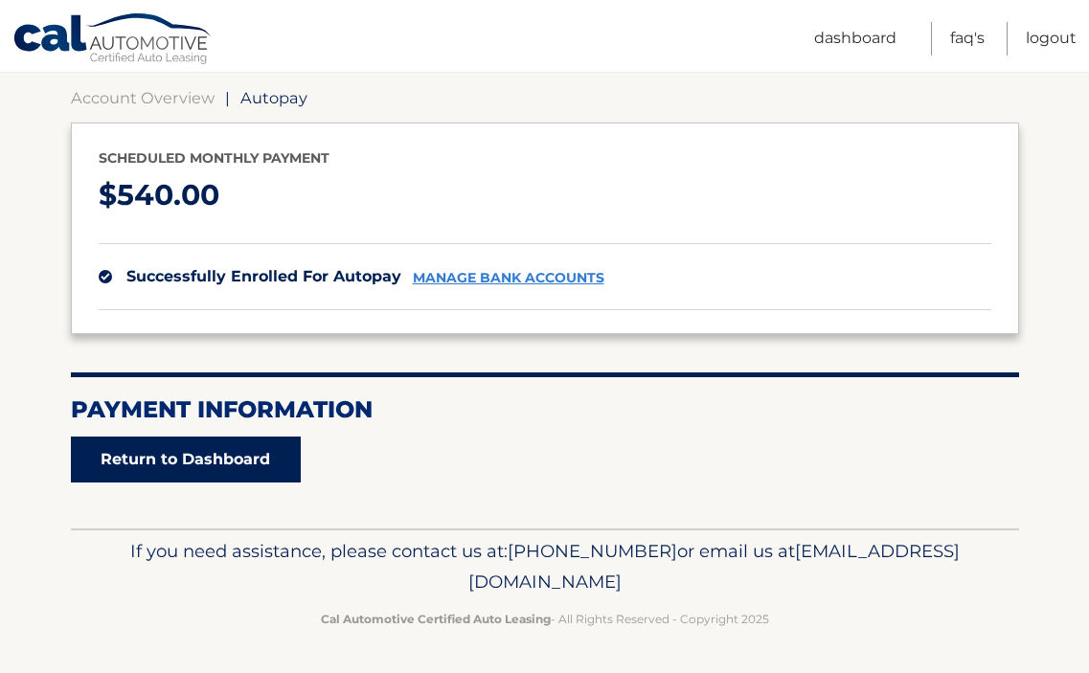
click at [260, 454] on link "Return to Dashboard" at bounding box center [186, 460] width 230 height 46
